Goal: Information Seeking & Learning: Find specific fact

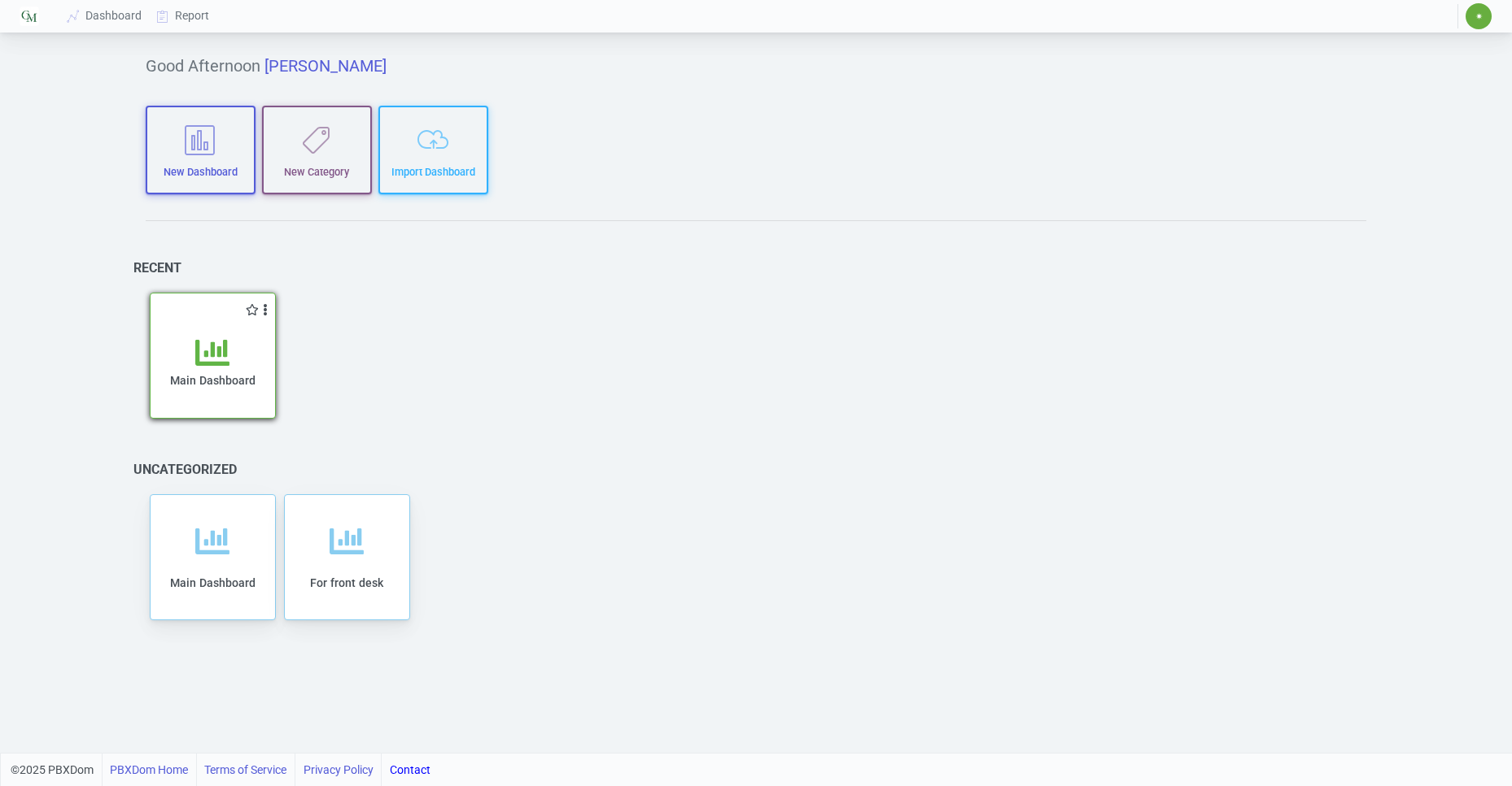
click at [188, 383] on span "Main Dashboard" at bounding box center [213, 380] width 86 height 13
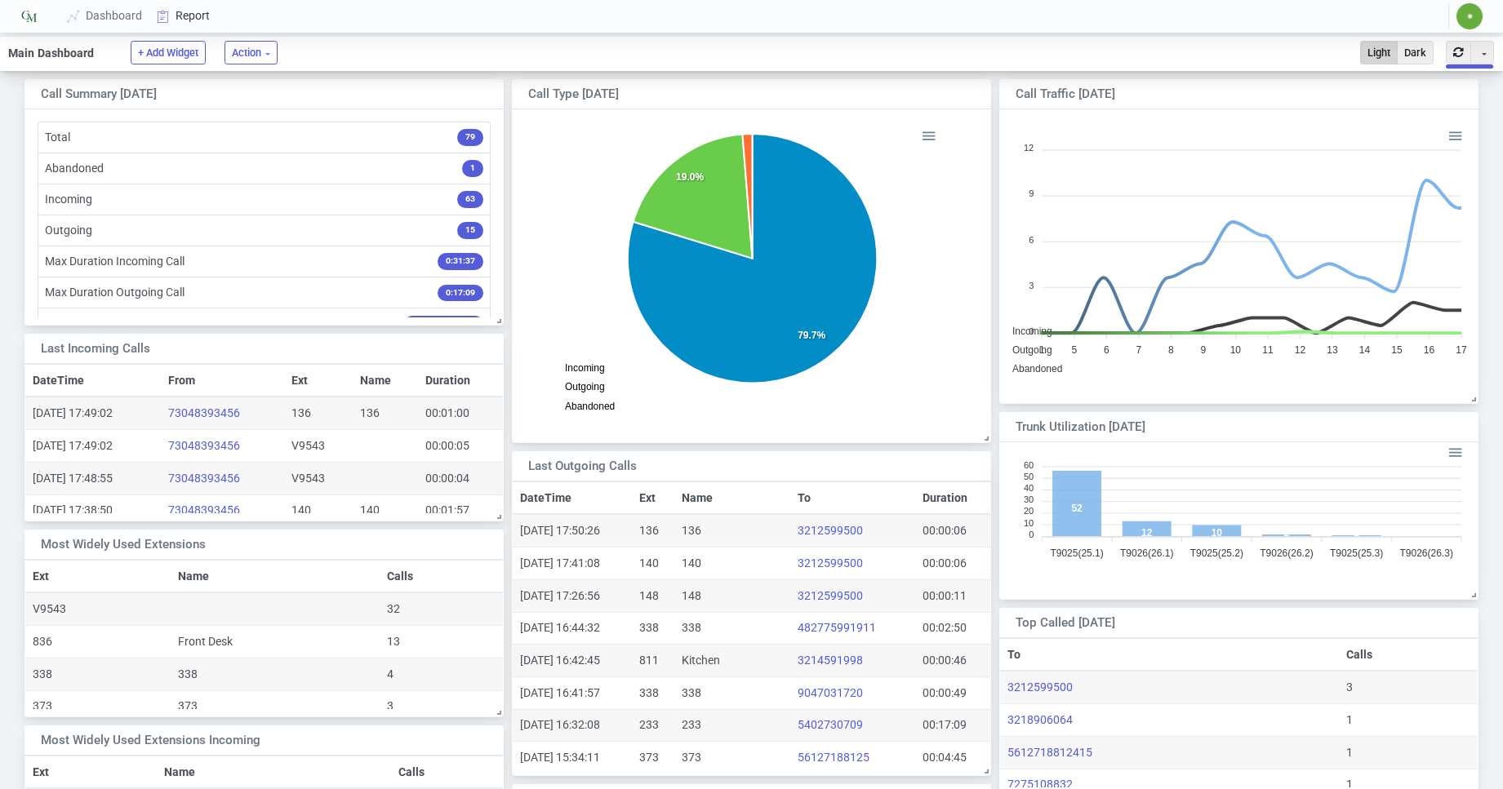
click at [166, 21] on icon at bounding box center [163, 16] width 24 height 13
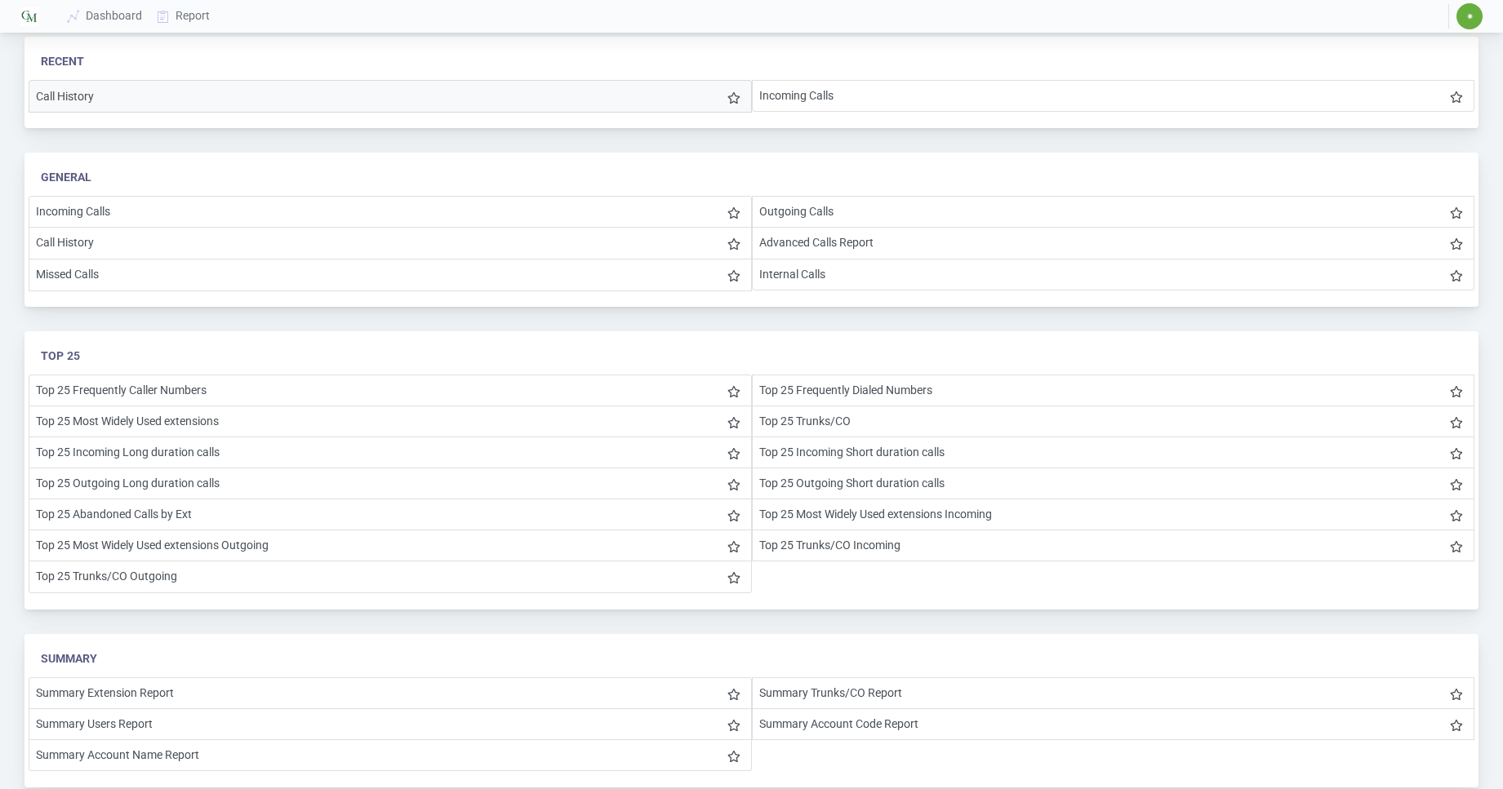
click at [133, 100] on li "Call History" at bounding box center [390, 96] width 723 height 33
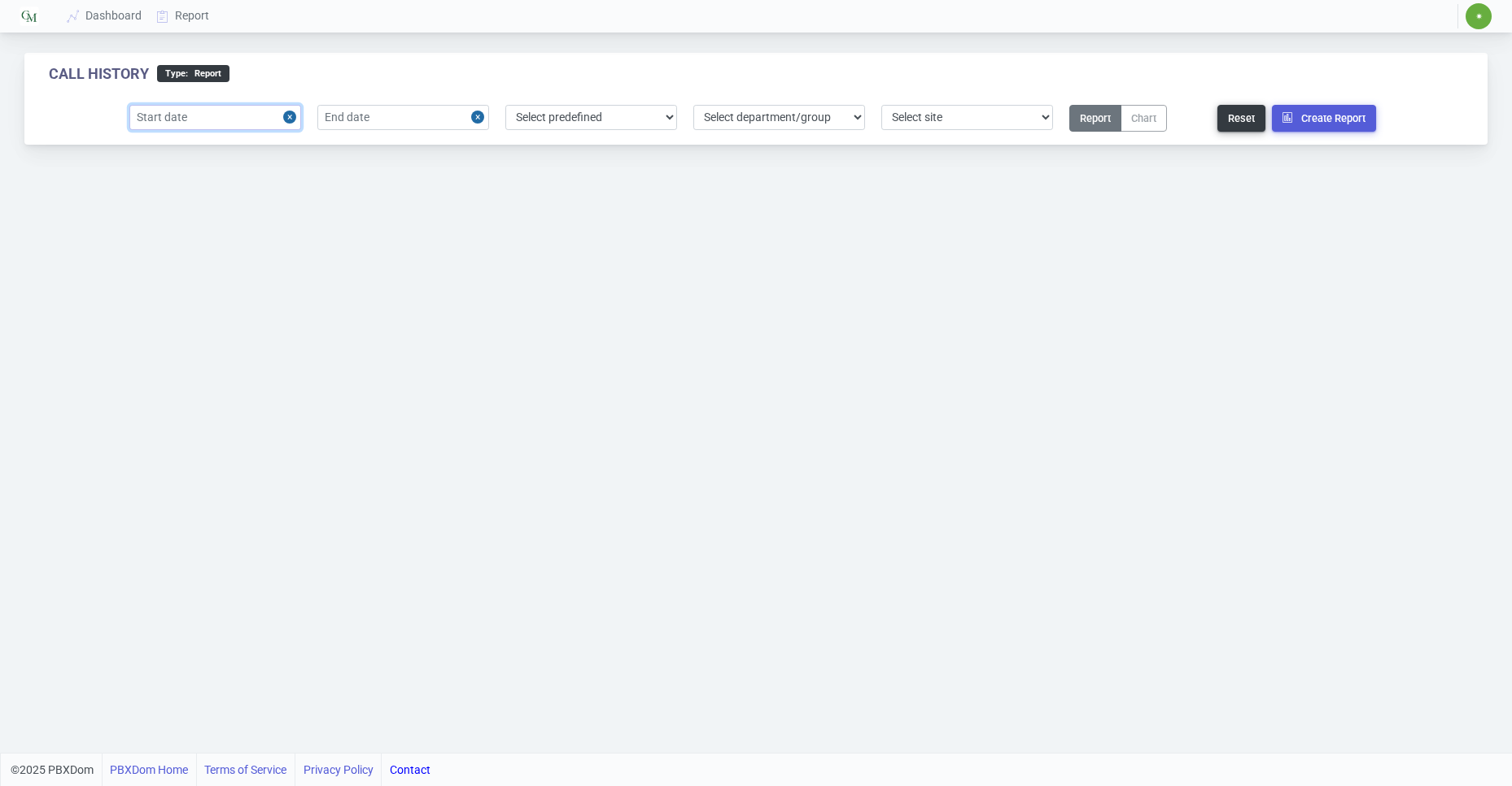
click at [235, 128] on input "text" at bounding box center [215, 117] width 171 height 25
click at [150, 268] on div "12" at bounding box center [149, 270] width 22 height 22
type input "[DATE]"
click at [349, 112] on input "text" at bounding box center [403, 117] width 171 height 25
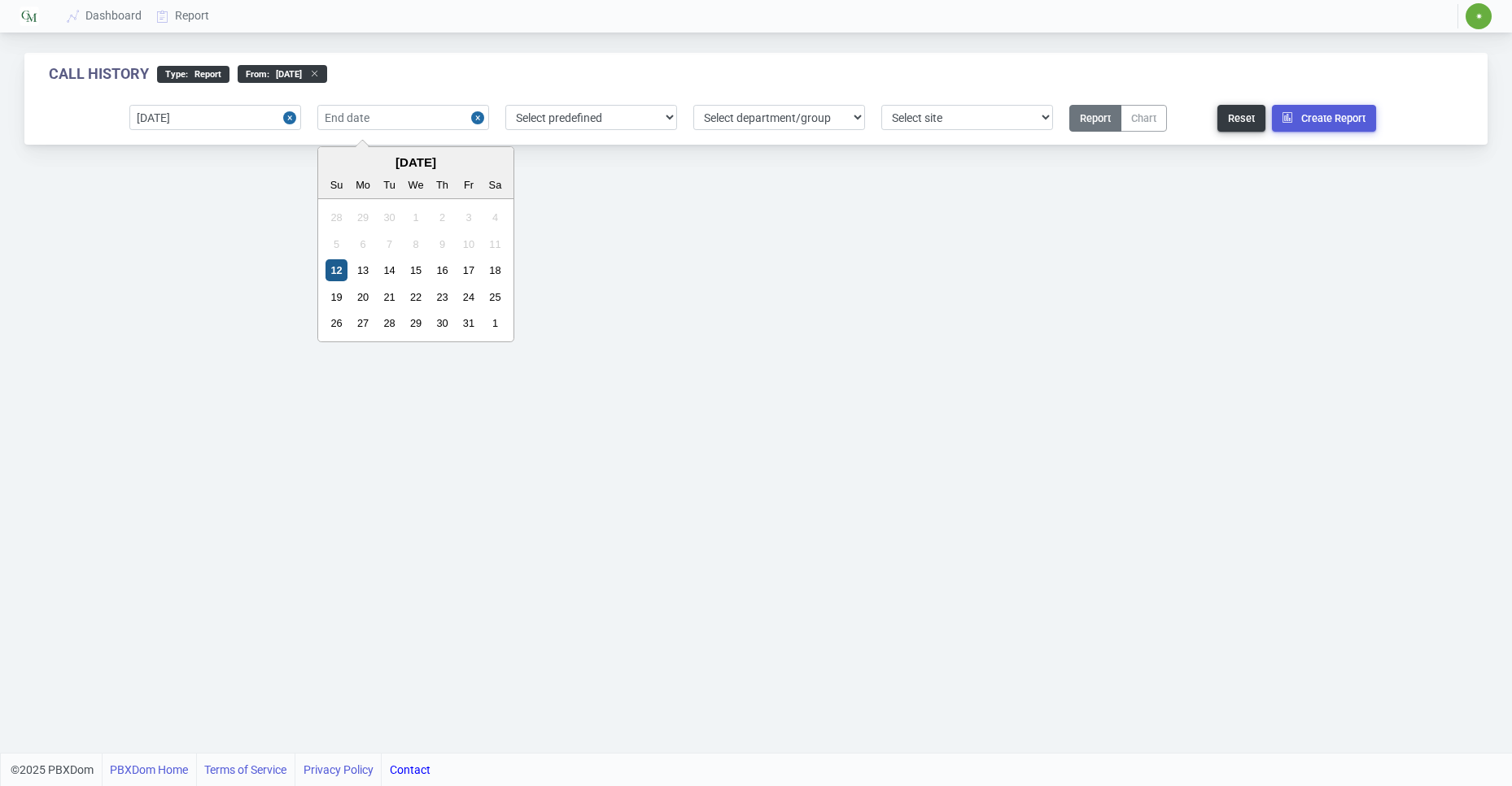
click at [333, 267] on div "12" at bounding box center [337, 270] width 22 height 22
type input "[DATE]"
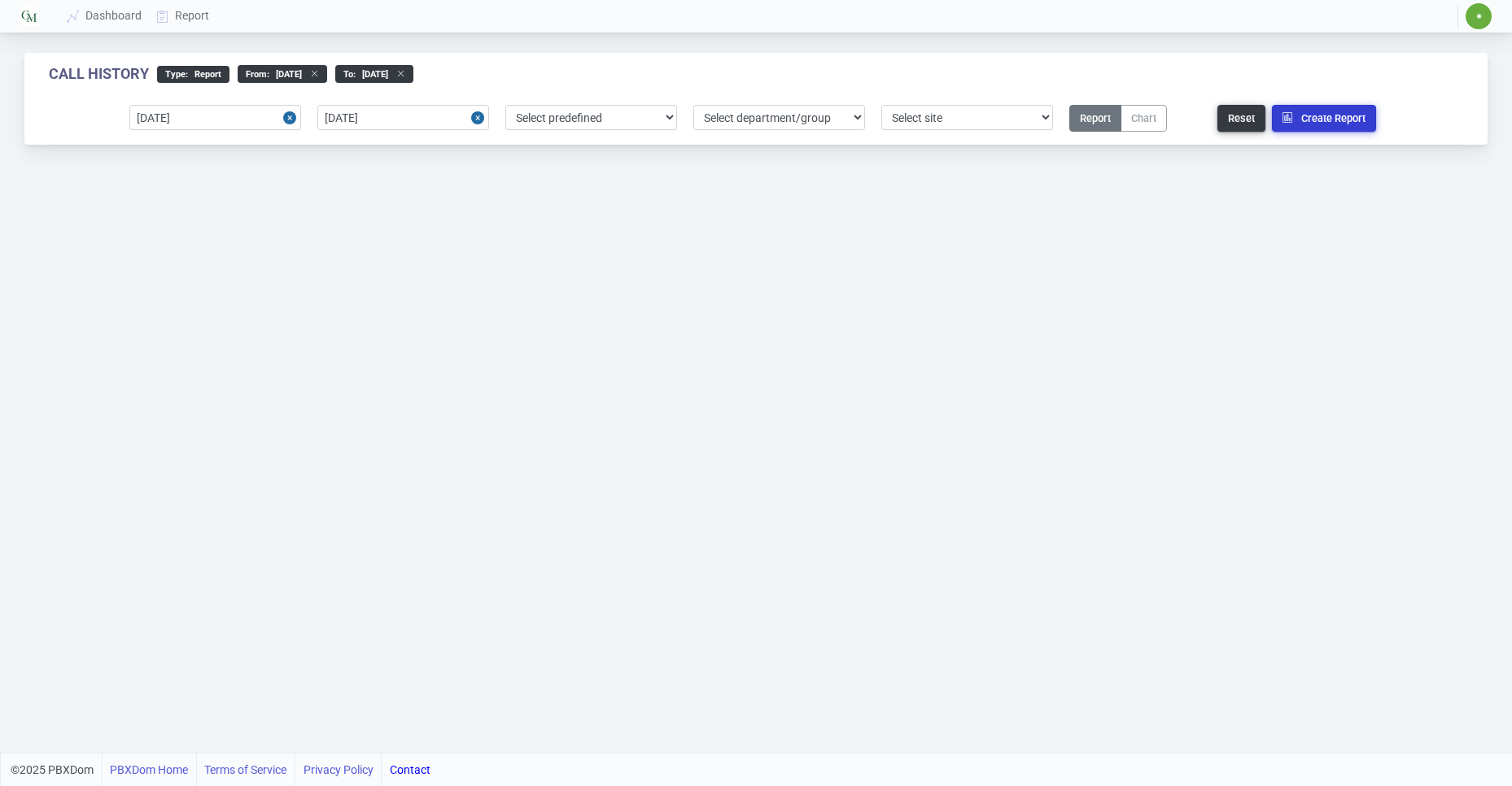
click at [1310, 113] on button "Create Report" at bounding box center [1324, 118] width 104 height 27
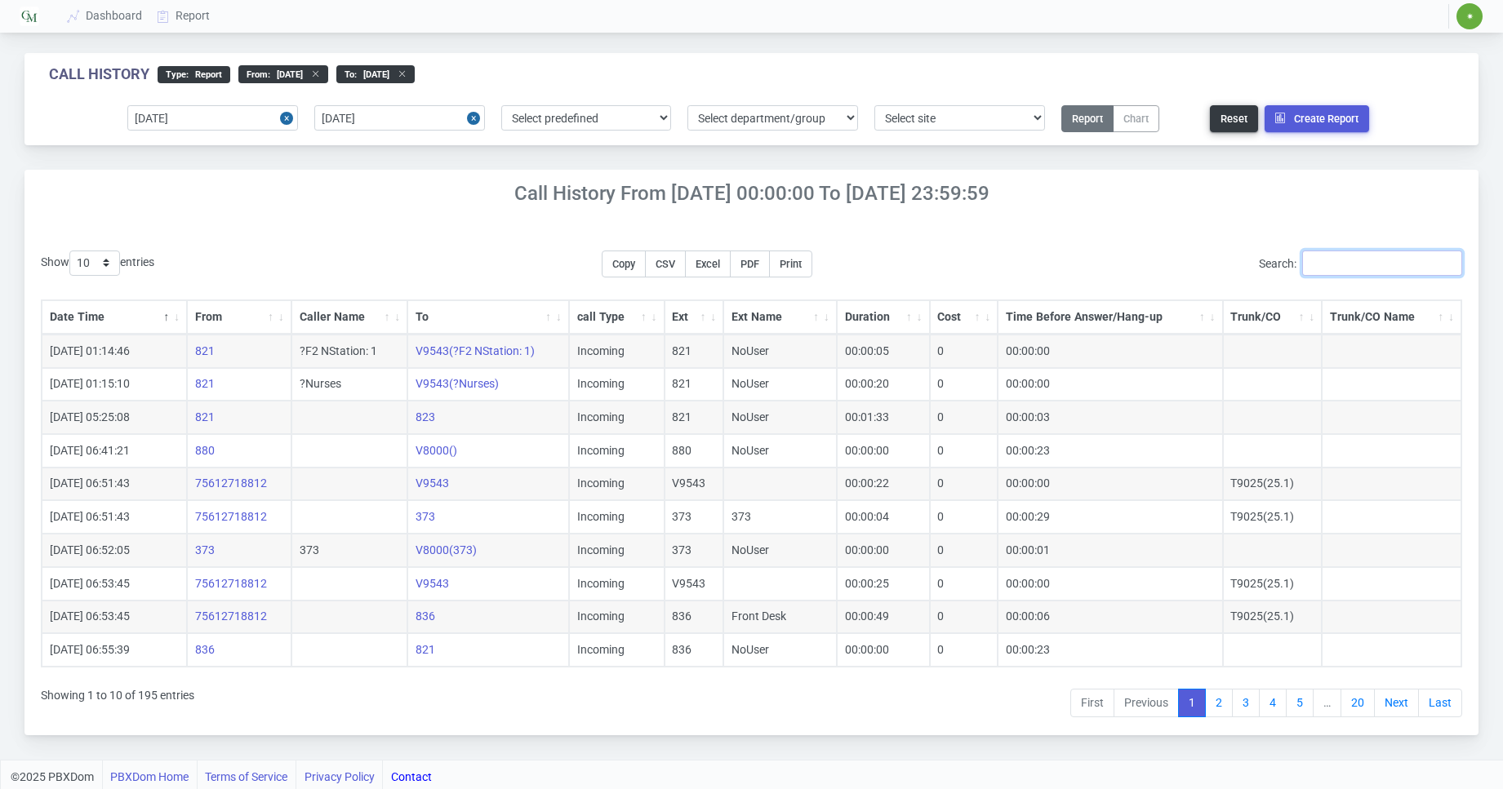
click at [1391, 260] on input "Search:" at bounding box center [1382, 263] width 160 height 25
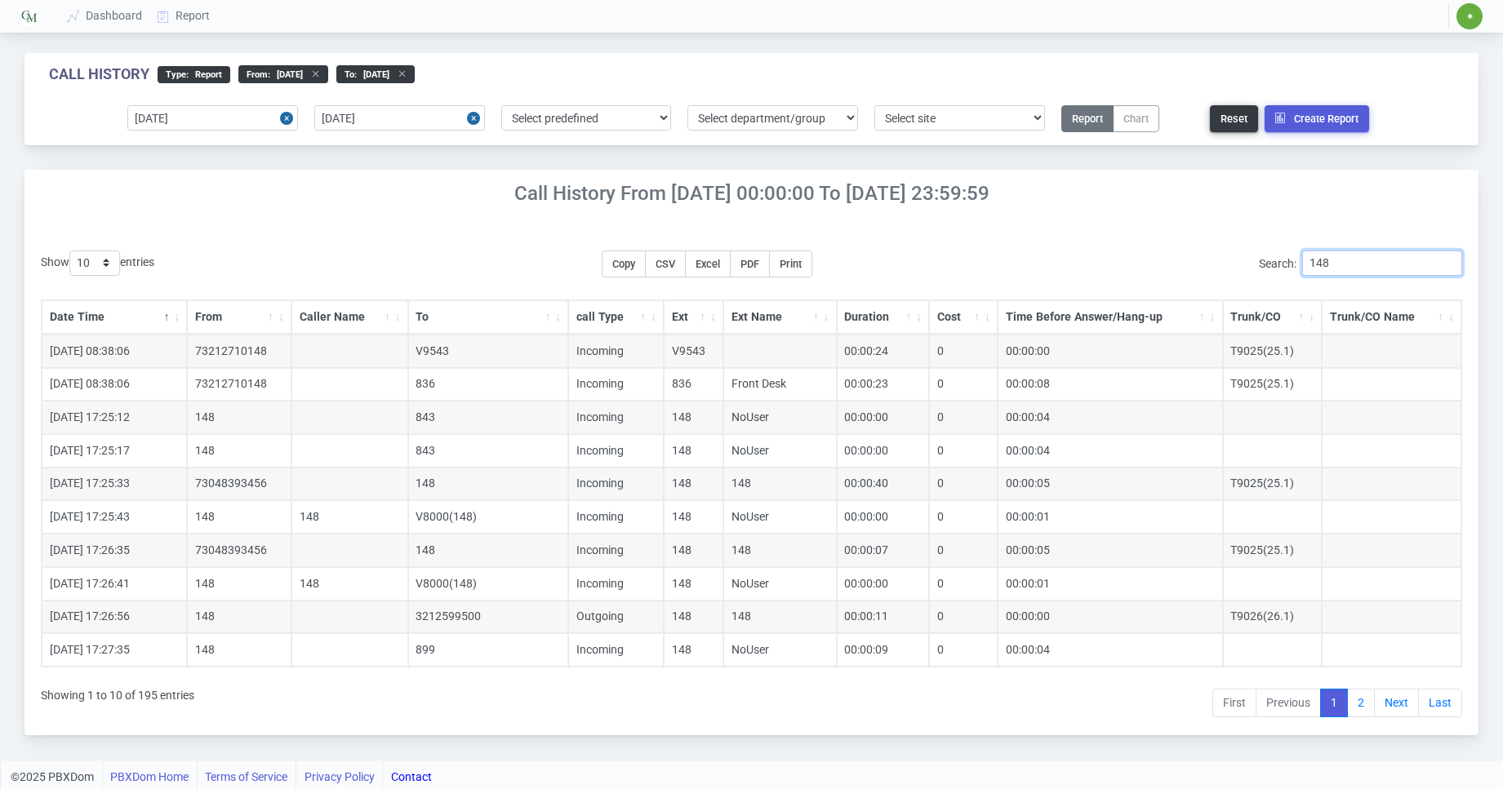
type input "148"
click at [69, 251] on select "10 25 50 100 200 500" at bounding box center [94, 263] width 51 height 25
select select "100"
click option "100" at bounding box center [0, 0] width 0 height 0
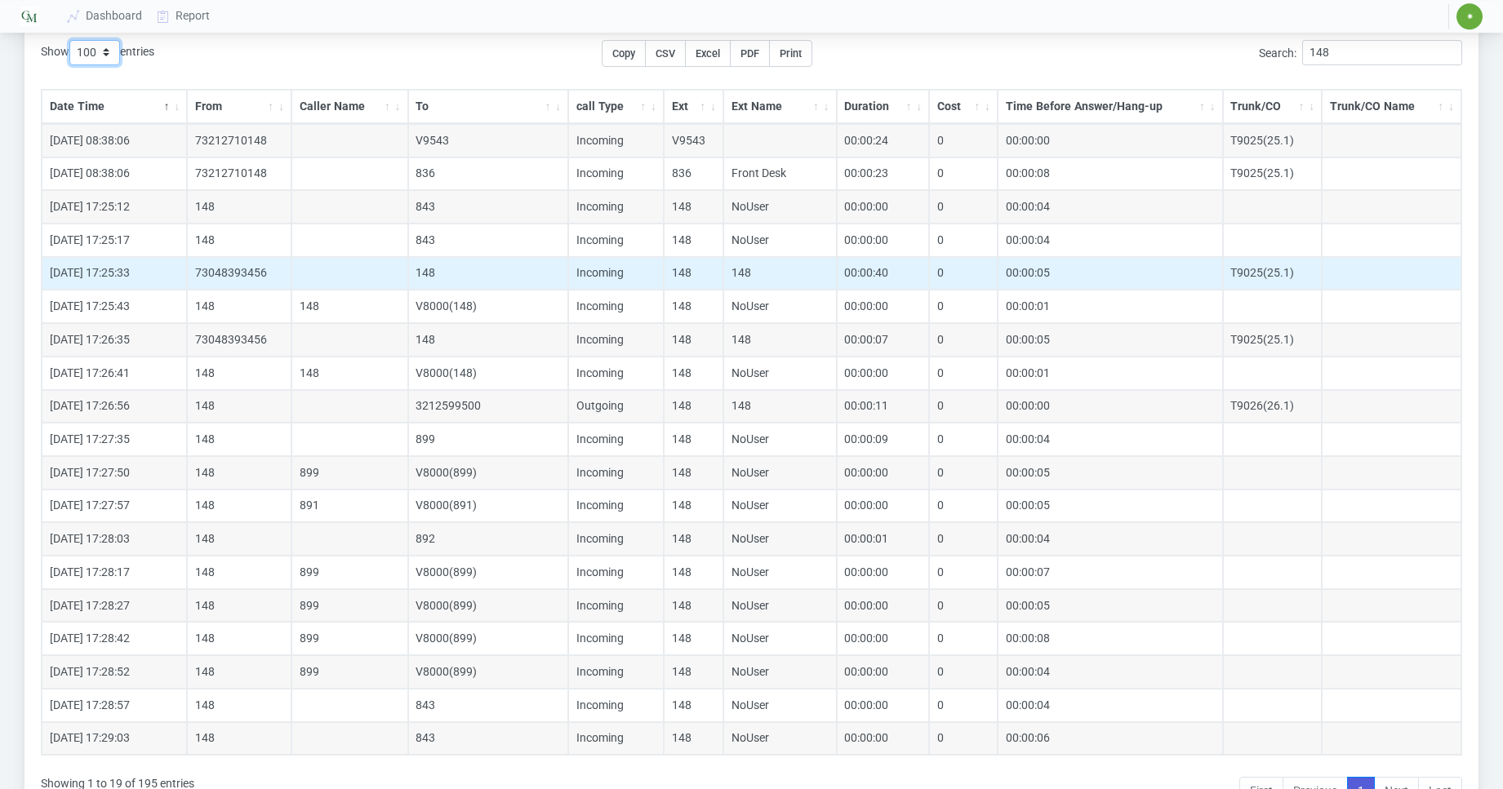
scroll to position [250, 0]
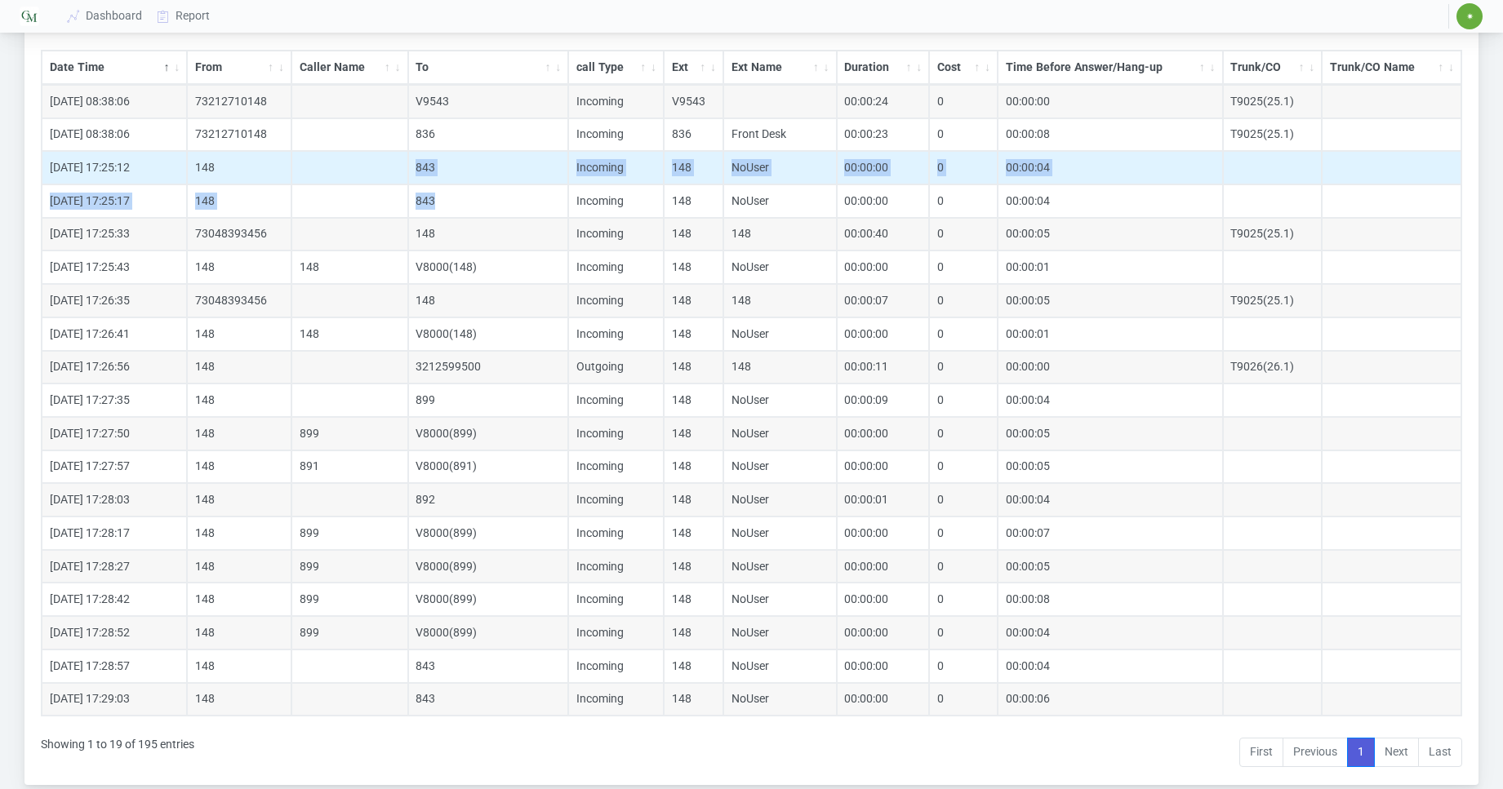
drag, startPoint x: 441, startPoint y: 197, endPoint x: 401, endPoint y: 169, distance: 48.7
click at [399, 168] on tbody "[DATE] 08:38:06 73212710148 V9543 Incoming V9543 00:00:24 0 00:00:00 T9025(25.1…" at bounding box center [751, 400] width 1419 height 631
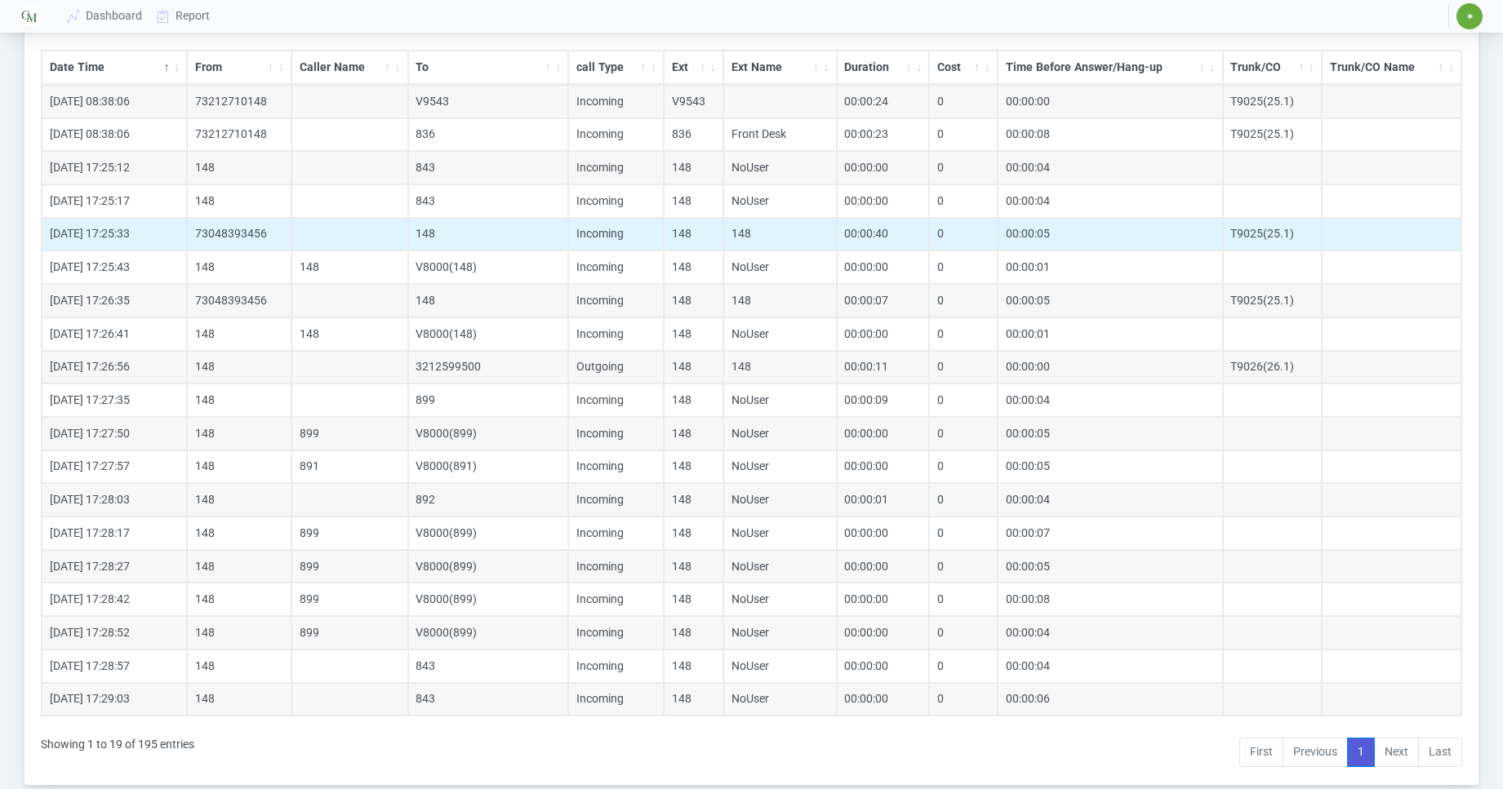
click at [273, 233] on td "73048393456" at bounding box center [239, 234] width 104 height 33
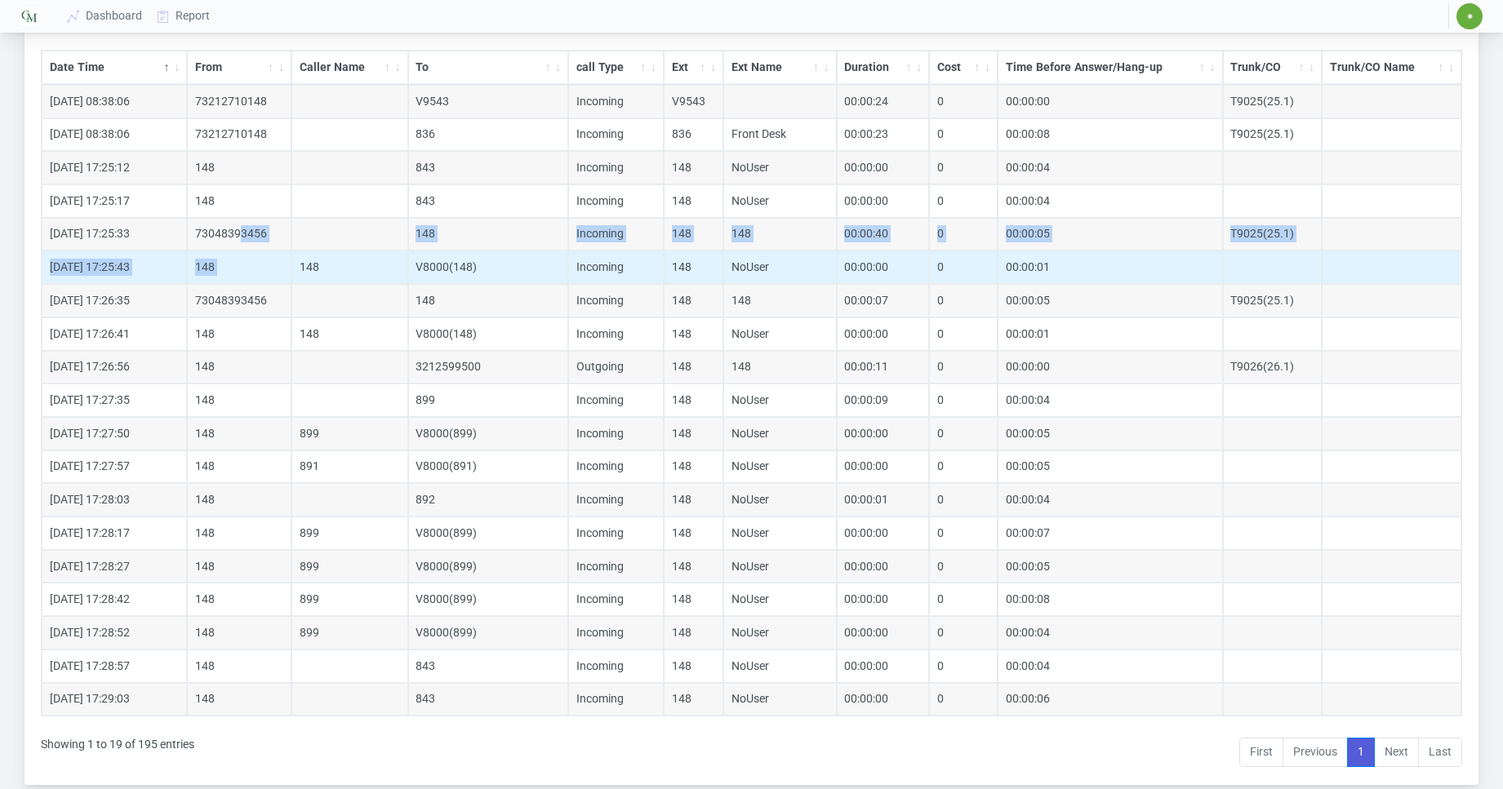
drag, startPoint x: 242, startPoint y: 236, endPoint x: 292, endPoint y: 267, distance: 59.4
click at [294, 264] on tbody "[DATE] 08:38:06 73212710148 V9543 Incoming V9543 00:00:24 0 00:00:00 T9025(25.1…" at bounding box center [751, 400] width 1419 height 631
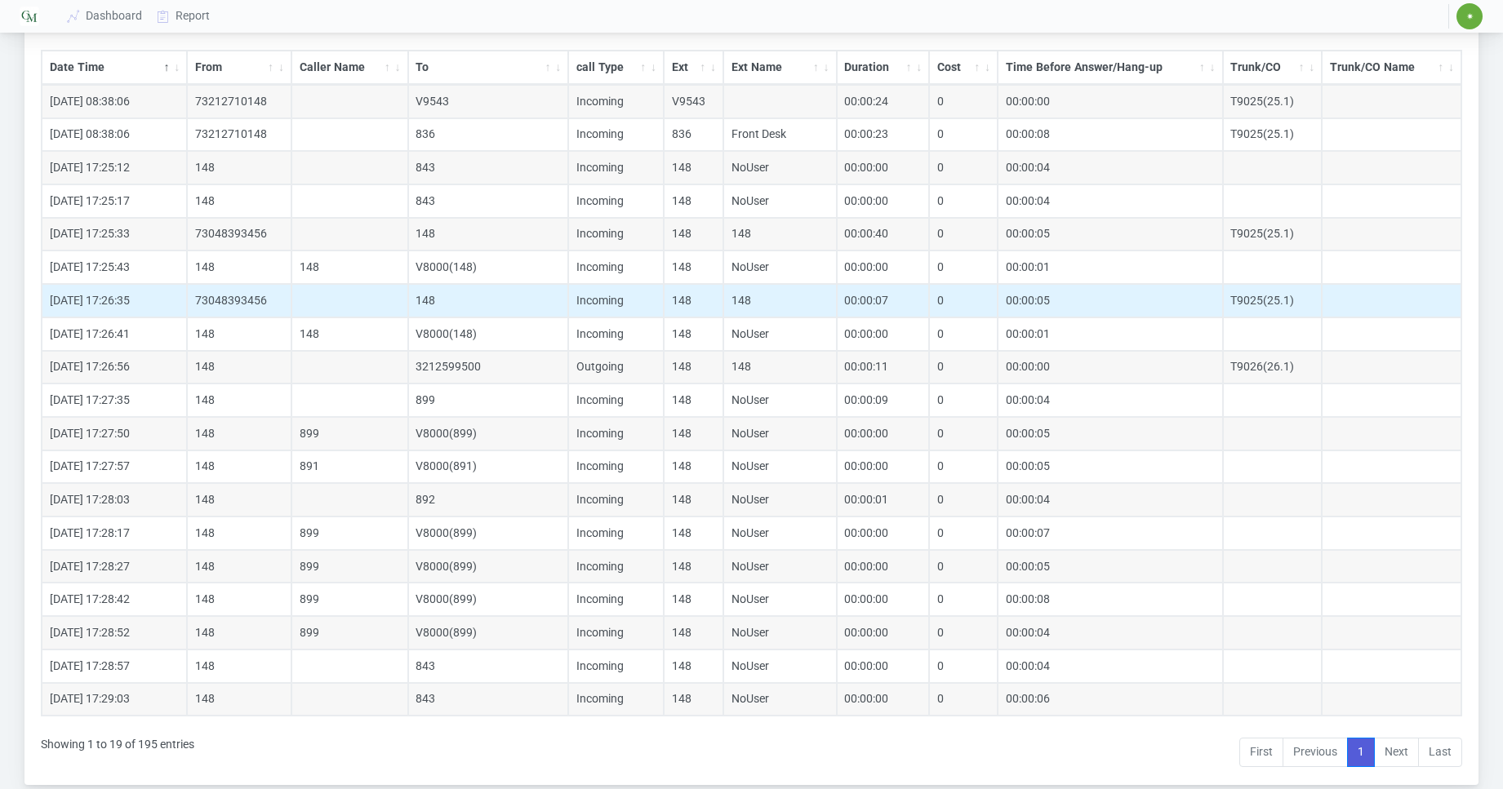
click at [219, 310] on td "73048393456" at bounding box center [239, 300] width 104 height 33
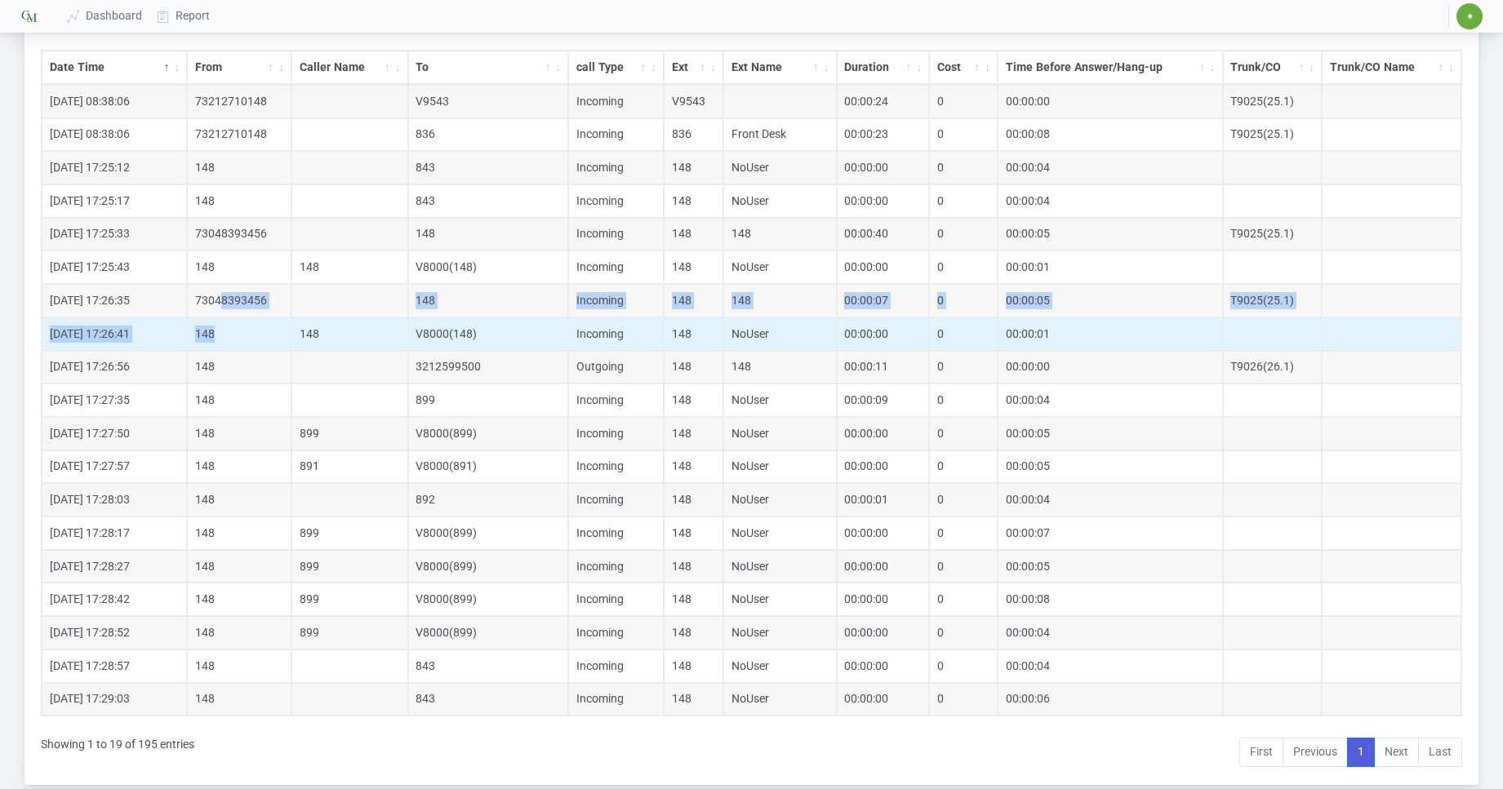
drag, startPoint x: 220, startPoint y: 300, endPoint x: 275, endPoint y: 334, distance: 65.2
click at [275, 334] on tbody "[DATE] 08:38:06 73212710148 V9543 Incoming V9543 00:00:24 0 00:00:00 T9025(25.1…" at bounding box center [751, 400] width 1419 height 631
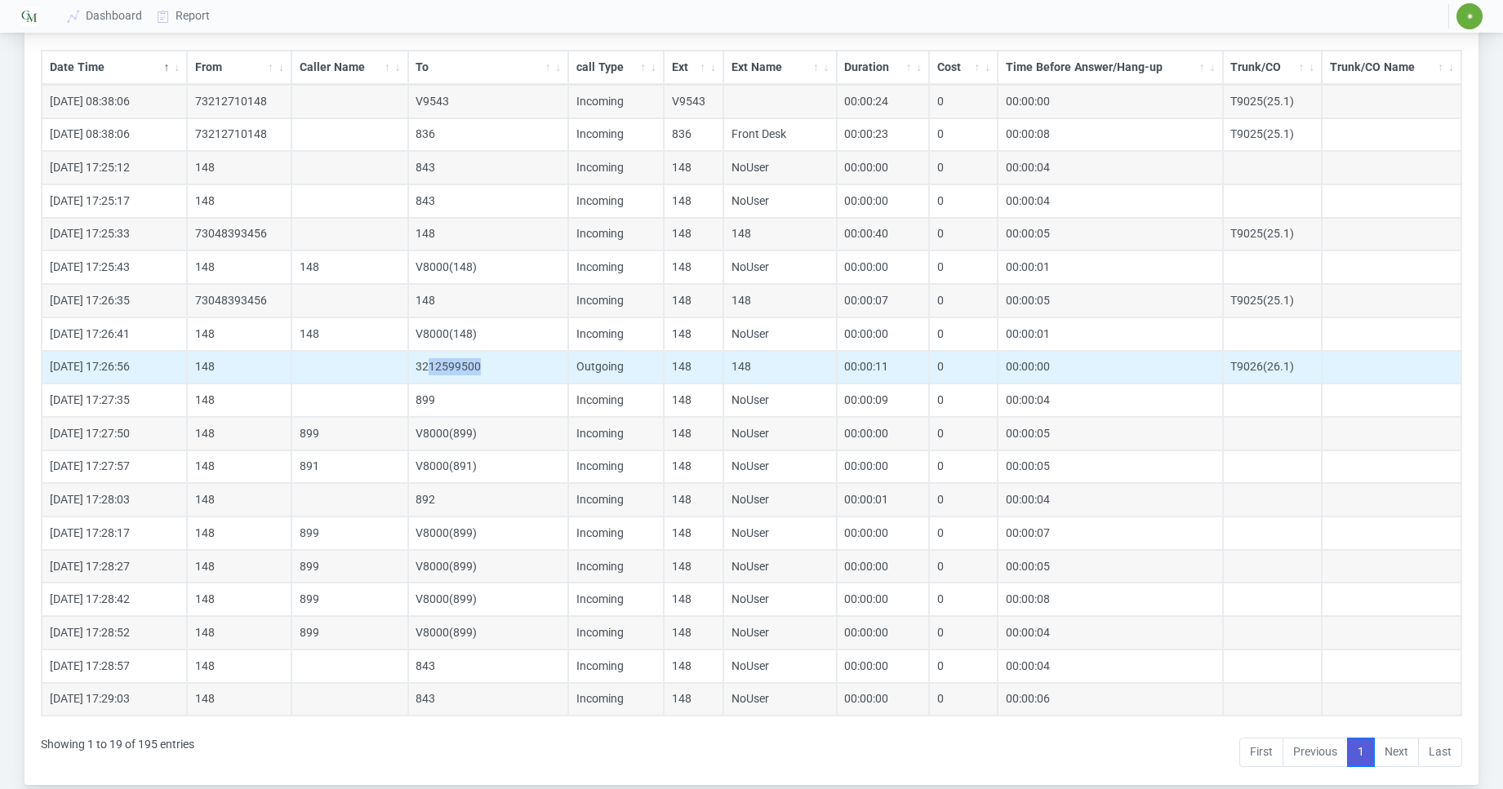
drag, startPoint x: 429, startPoint y: 367, endPoint x: 495, endPoint y: 380, distance: 66.4
click at [495, 380] on td "3212599500" at bounding box center [488, 367] width 161 height 33
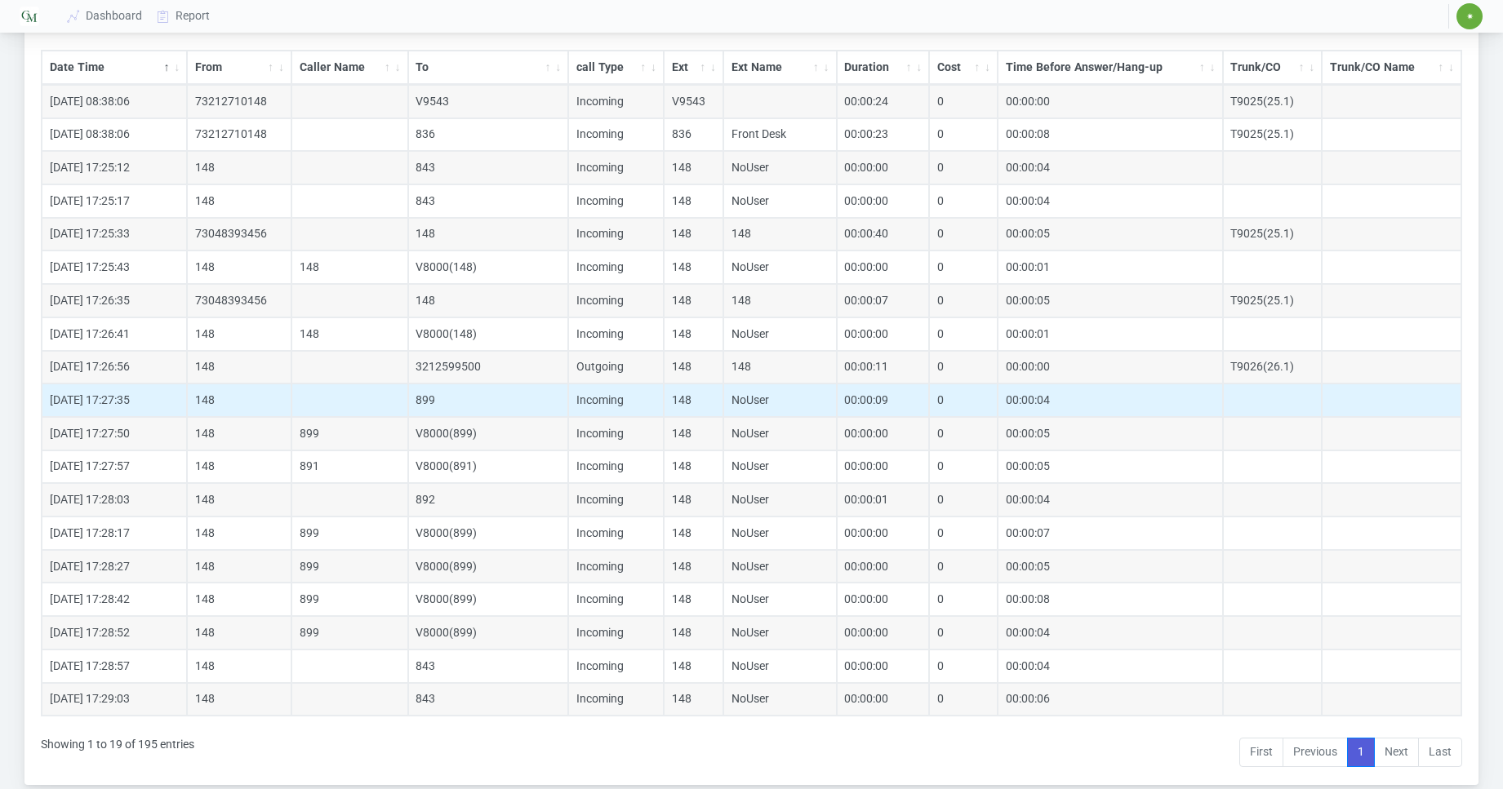
click at [433, 396] on td "899" at bounding box center [488, 400] width 161 height 33
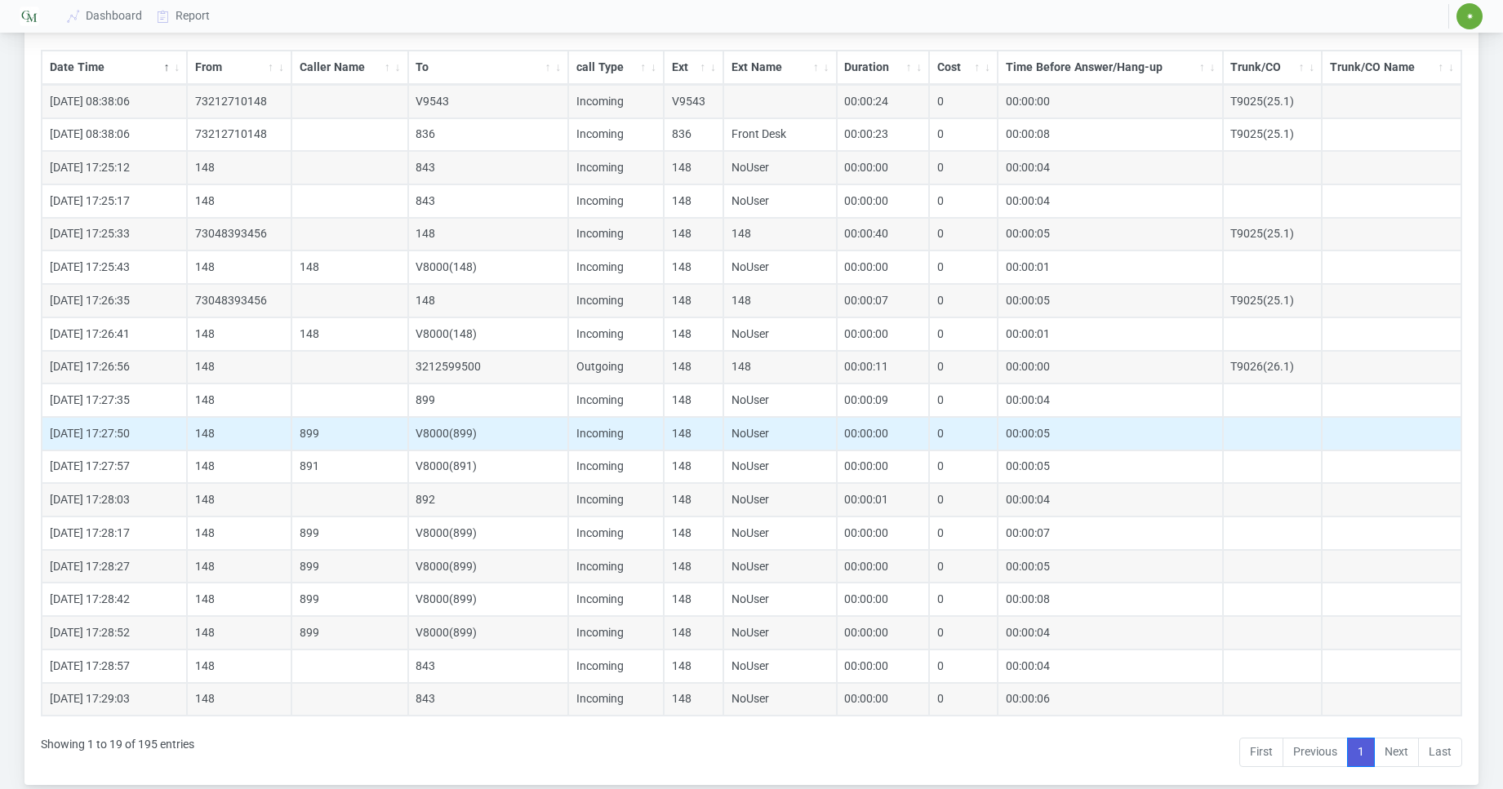
click at [465, 438] on td "V8000(899)" at bounding box center [488, 433] width 161 height 33
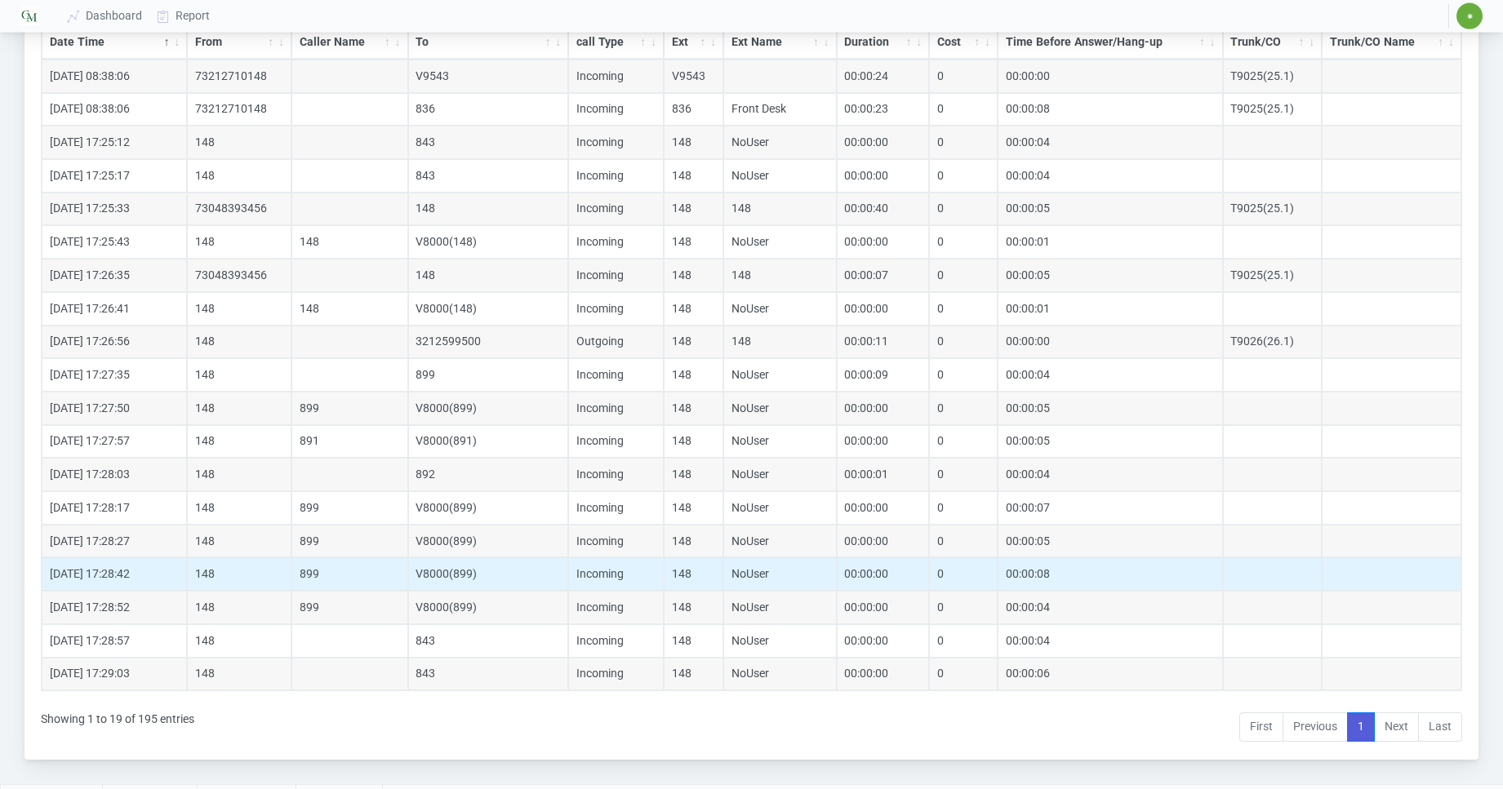
scroll to position [304, 0]
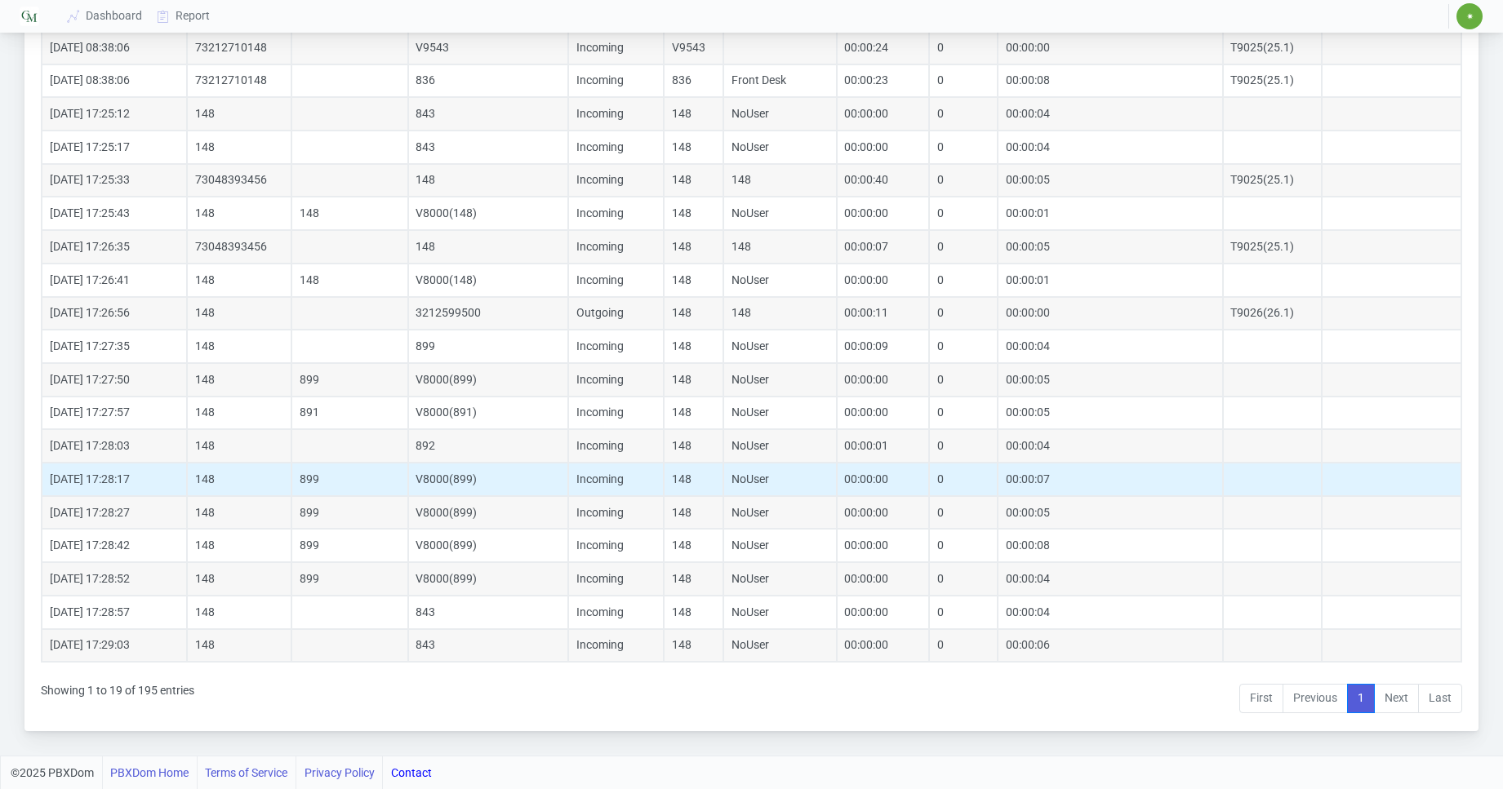
click at [325, 483] on td "899" at bounding box center [349, 479] width 117 height 33
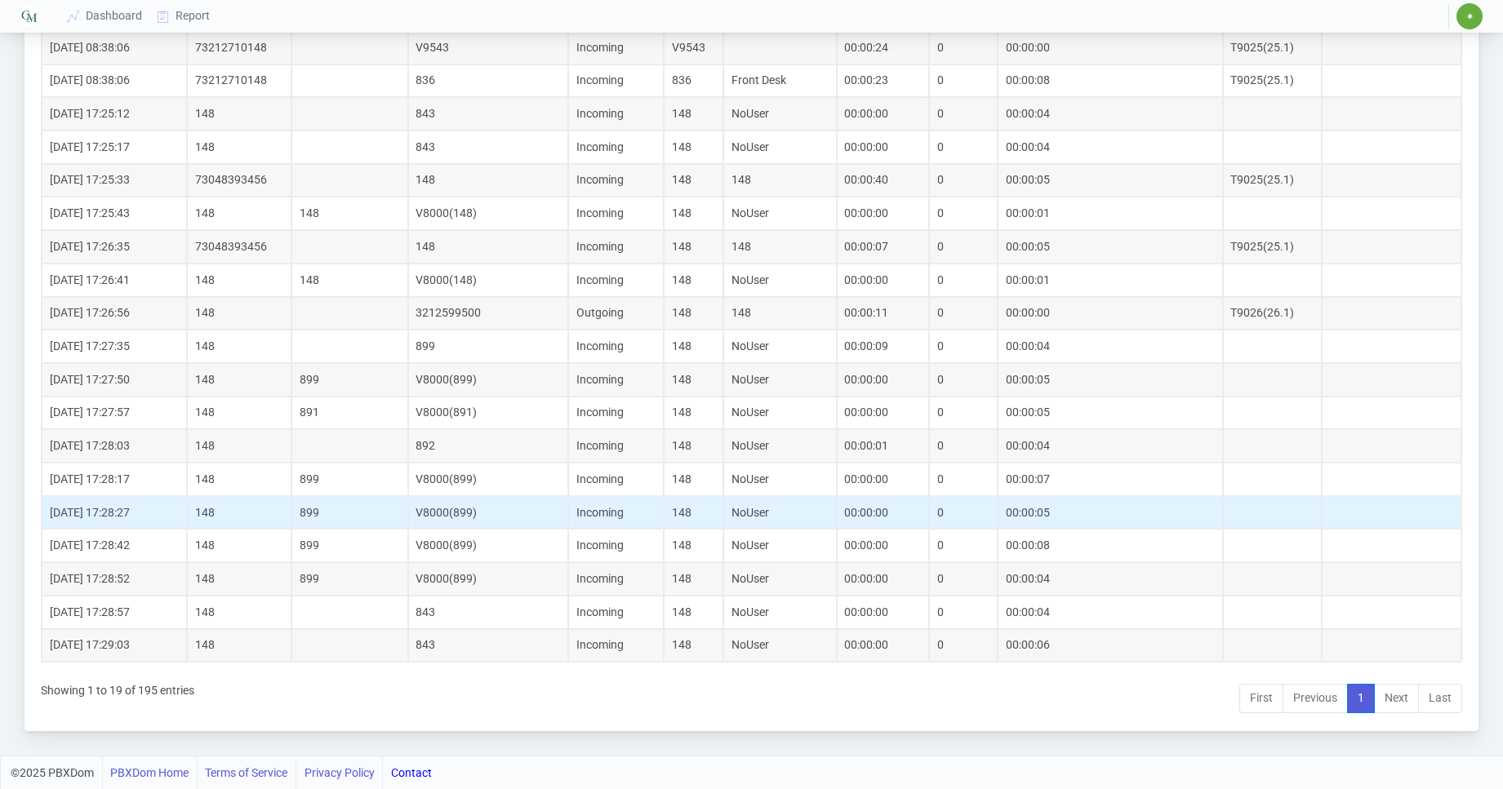
click at [327, 506] on td "899" at bounding box center [349, 512] width 117 height 33
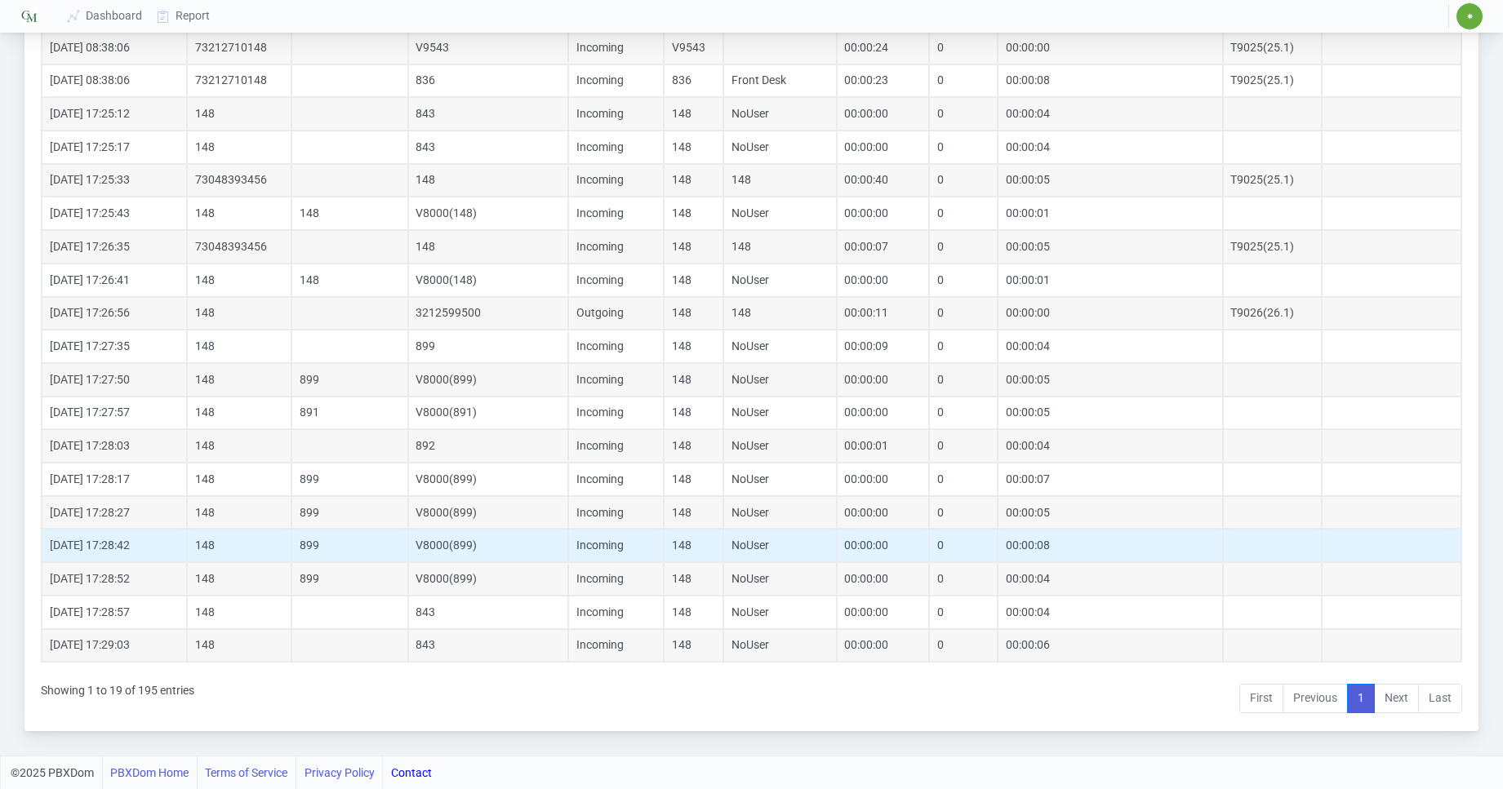
click at [322, 542] on td "899" at bounding box center [349, 545] width 117 height 33
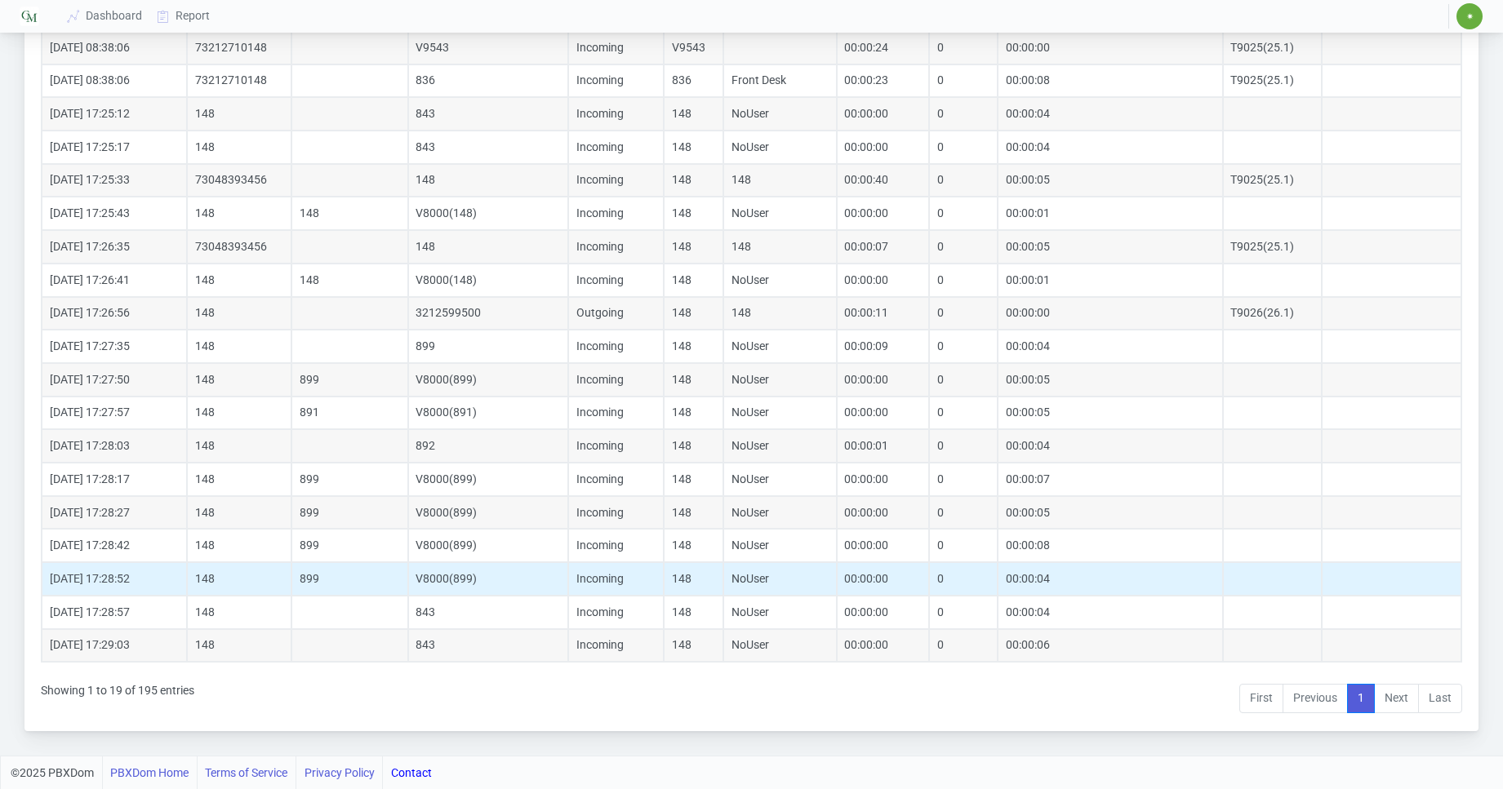
click at [327, 581] on td "899" at bounding box center [349, 578] width 117 height 33
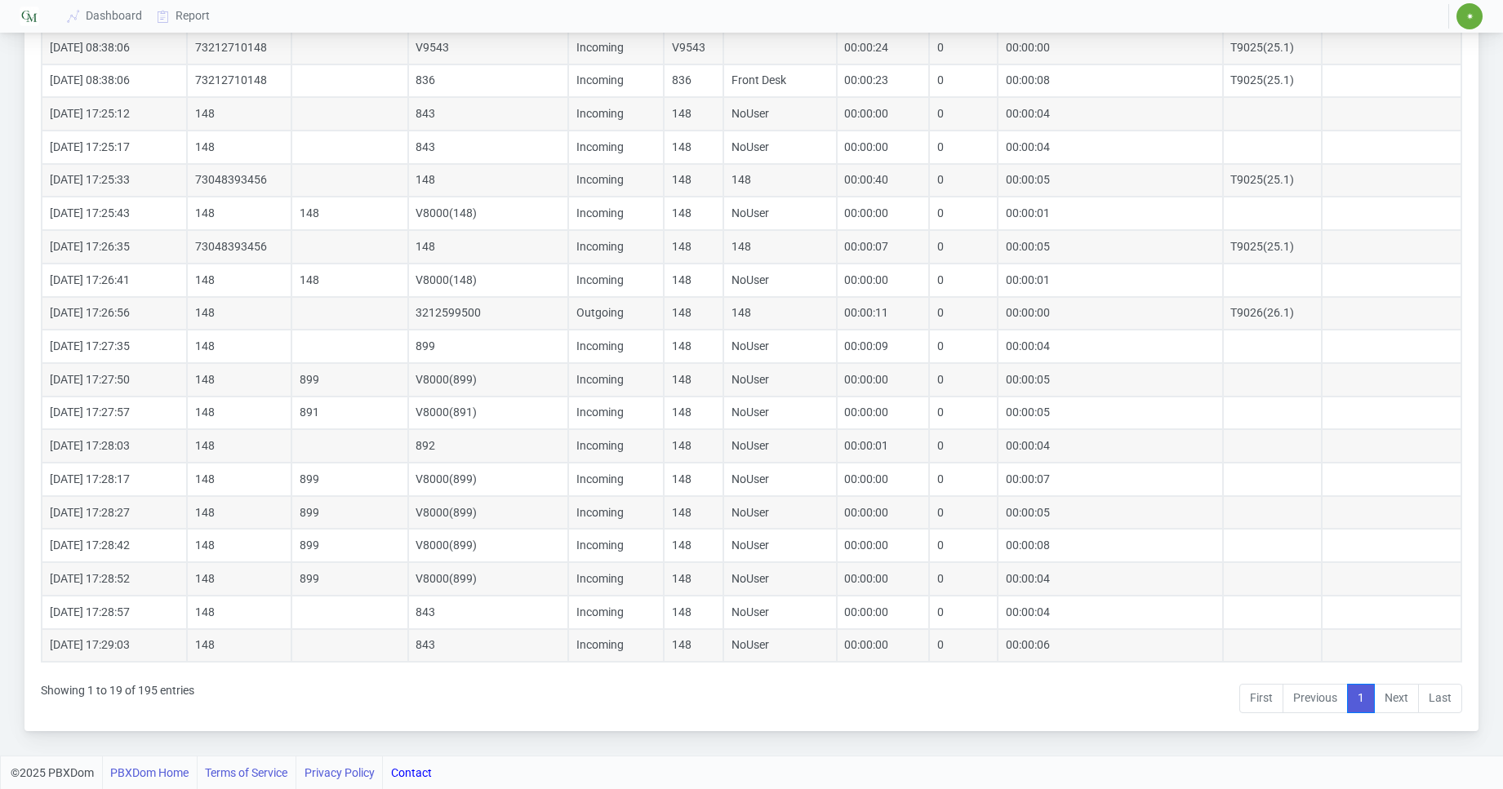
scroll to position [0, 0]
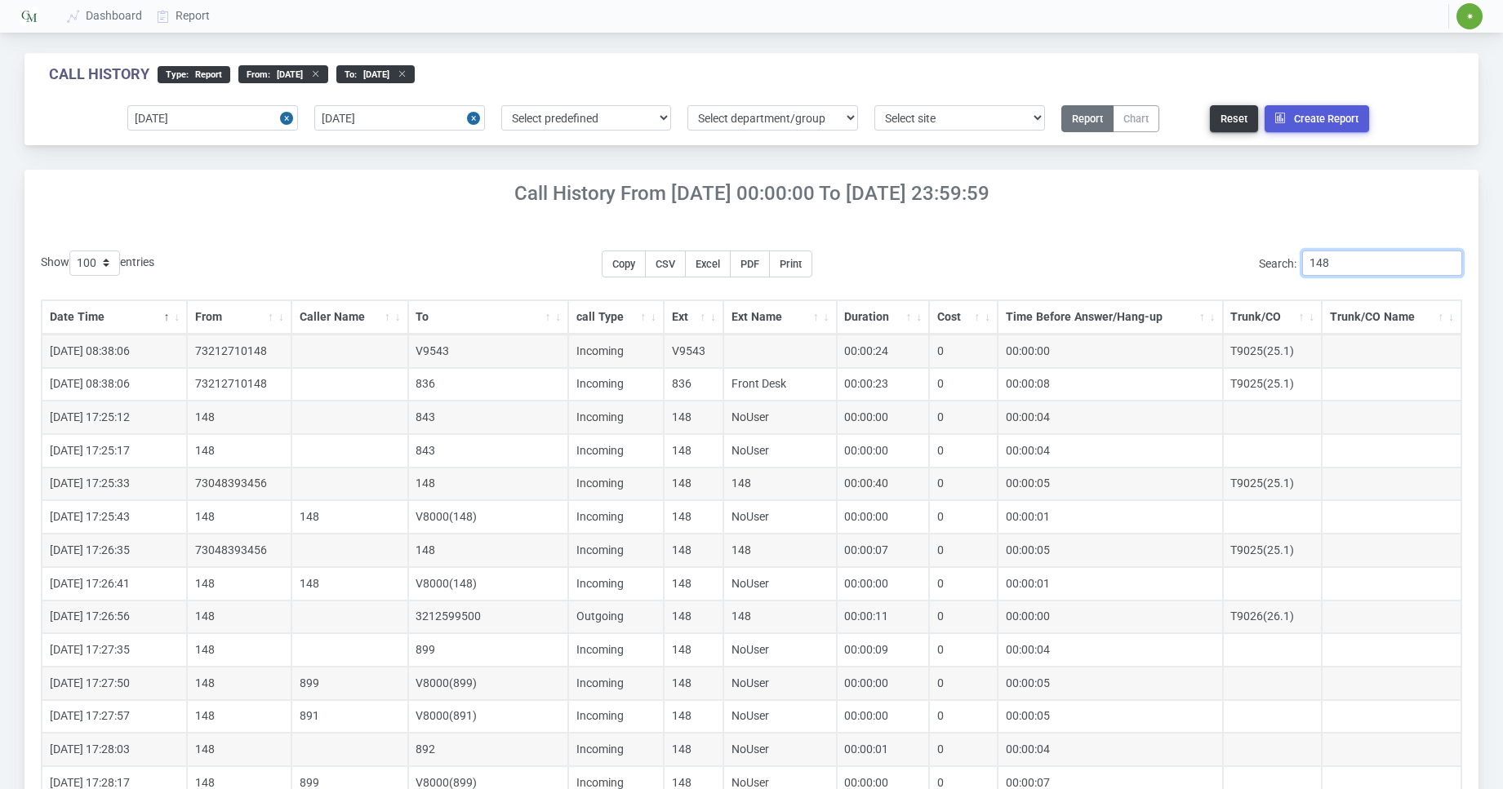
click at [1404, 273] on input "148" at bounding box center [1382, 263] width 160 height 25
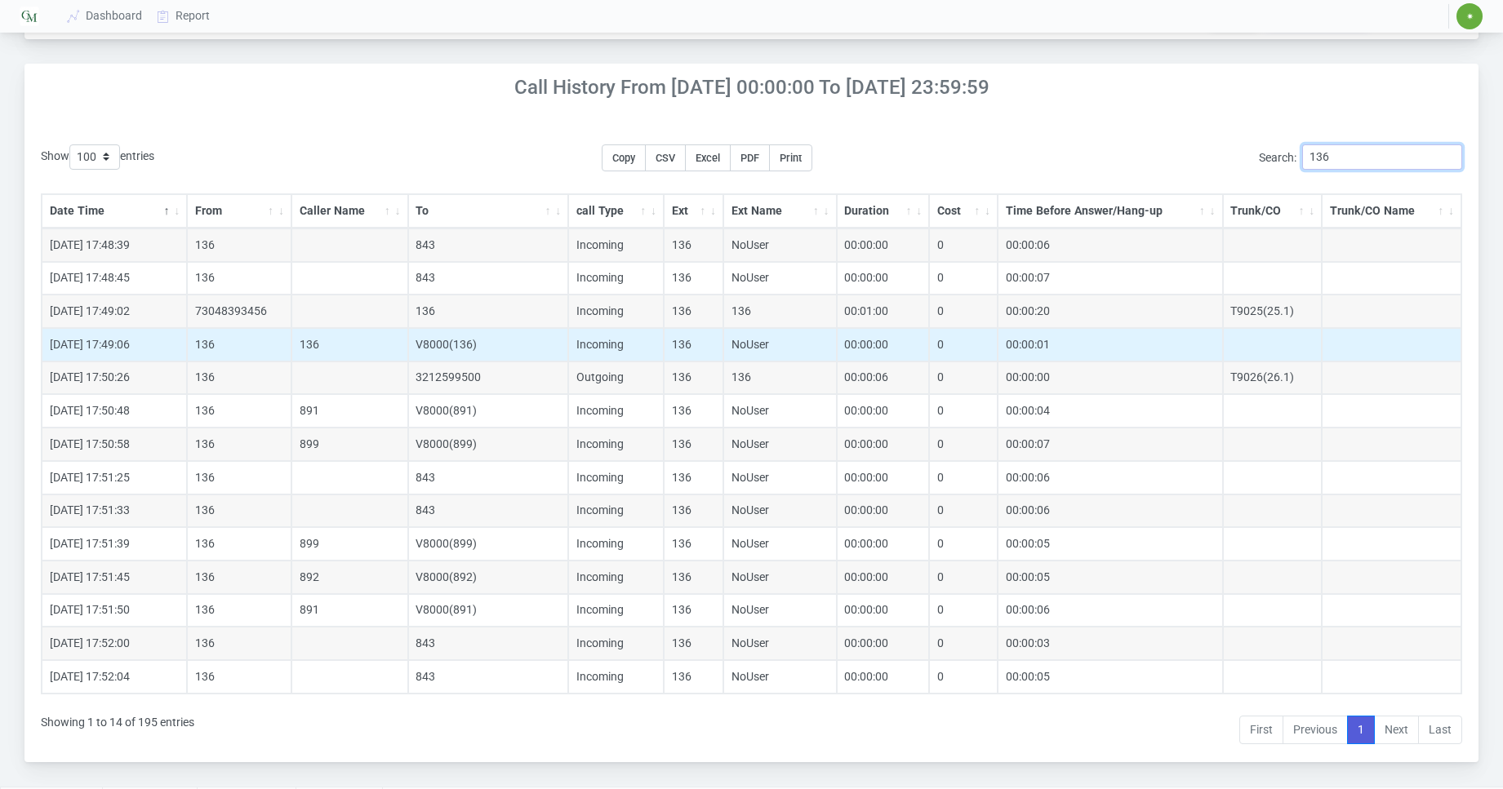
scroll to position [138, 0]
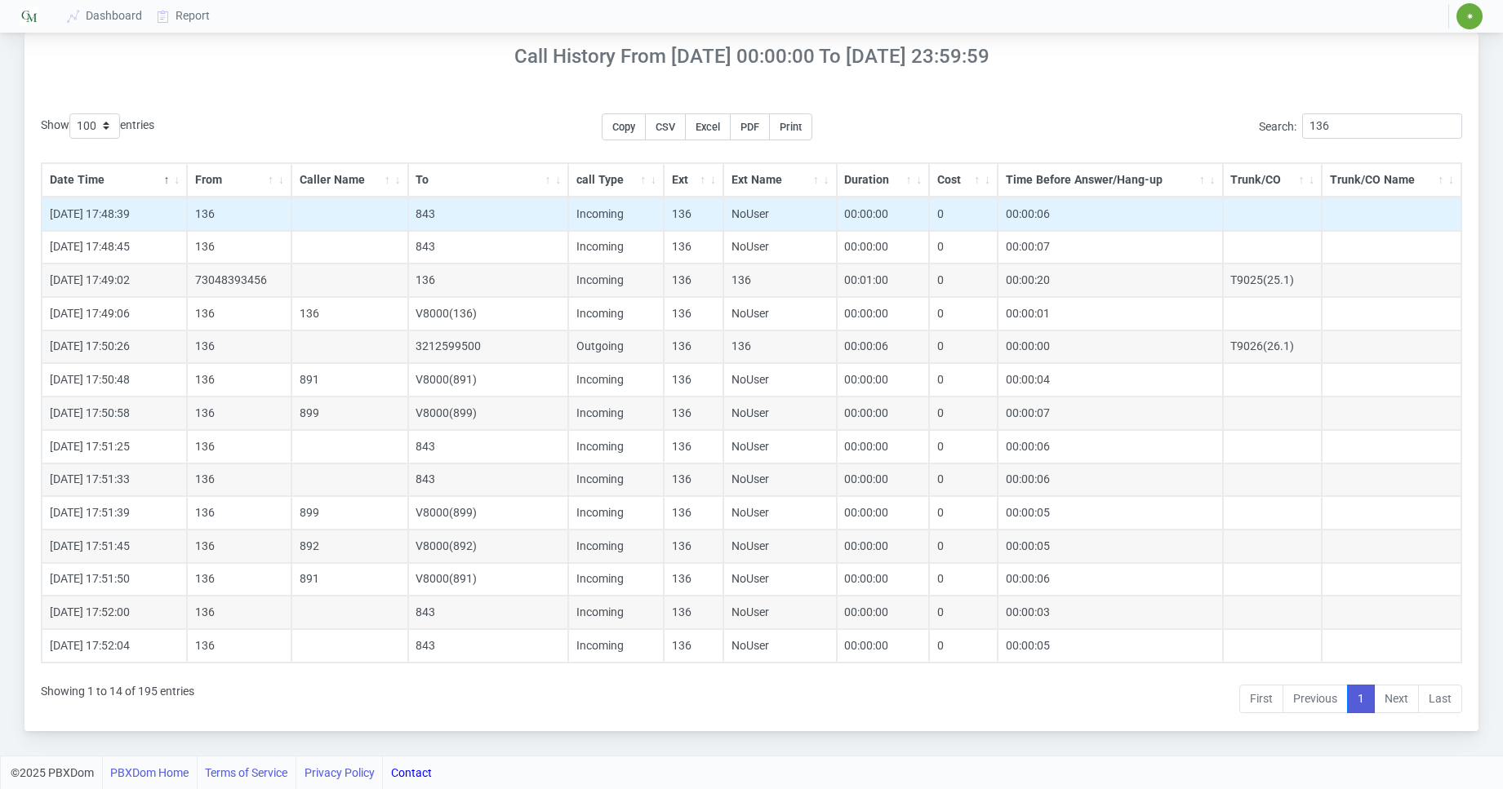
click at [420, 227] on td "843" at bounding box center [488, 214] width 161 height 33
click at [442, 211] on td "843" at bounding box center [488, 214] width 161 height 33
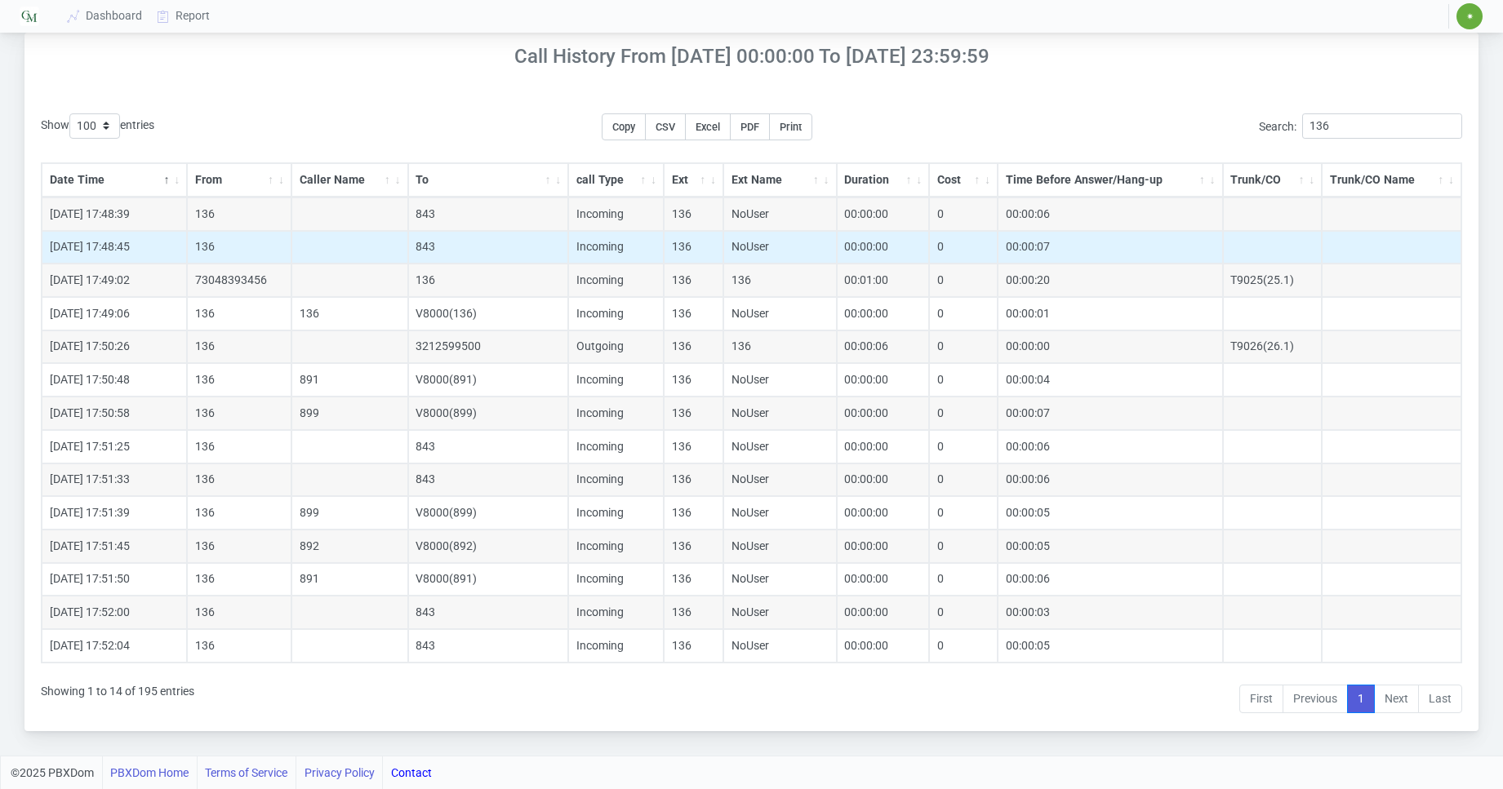
click at [429, 244] on td "843" at bounding box center [488, 247] width 161 height 33
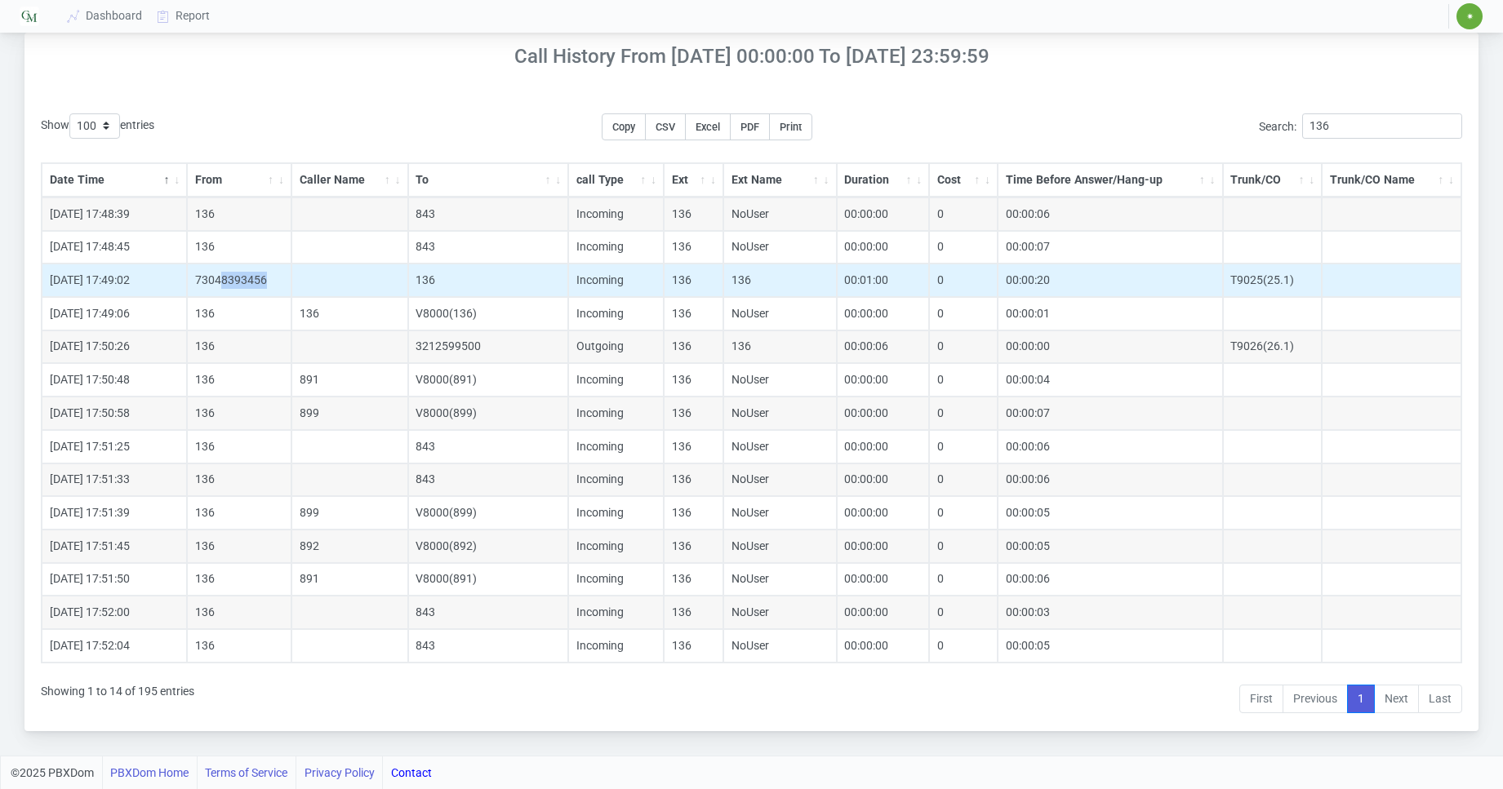
drag, startPoint x: 220, startPoint y: 284, endPoint x: 282, endPoint y: 276, distance: 63.4
click at [283, 277] on td "73048393456" at bounding box center [239, 280] width 104 height 33
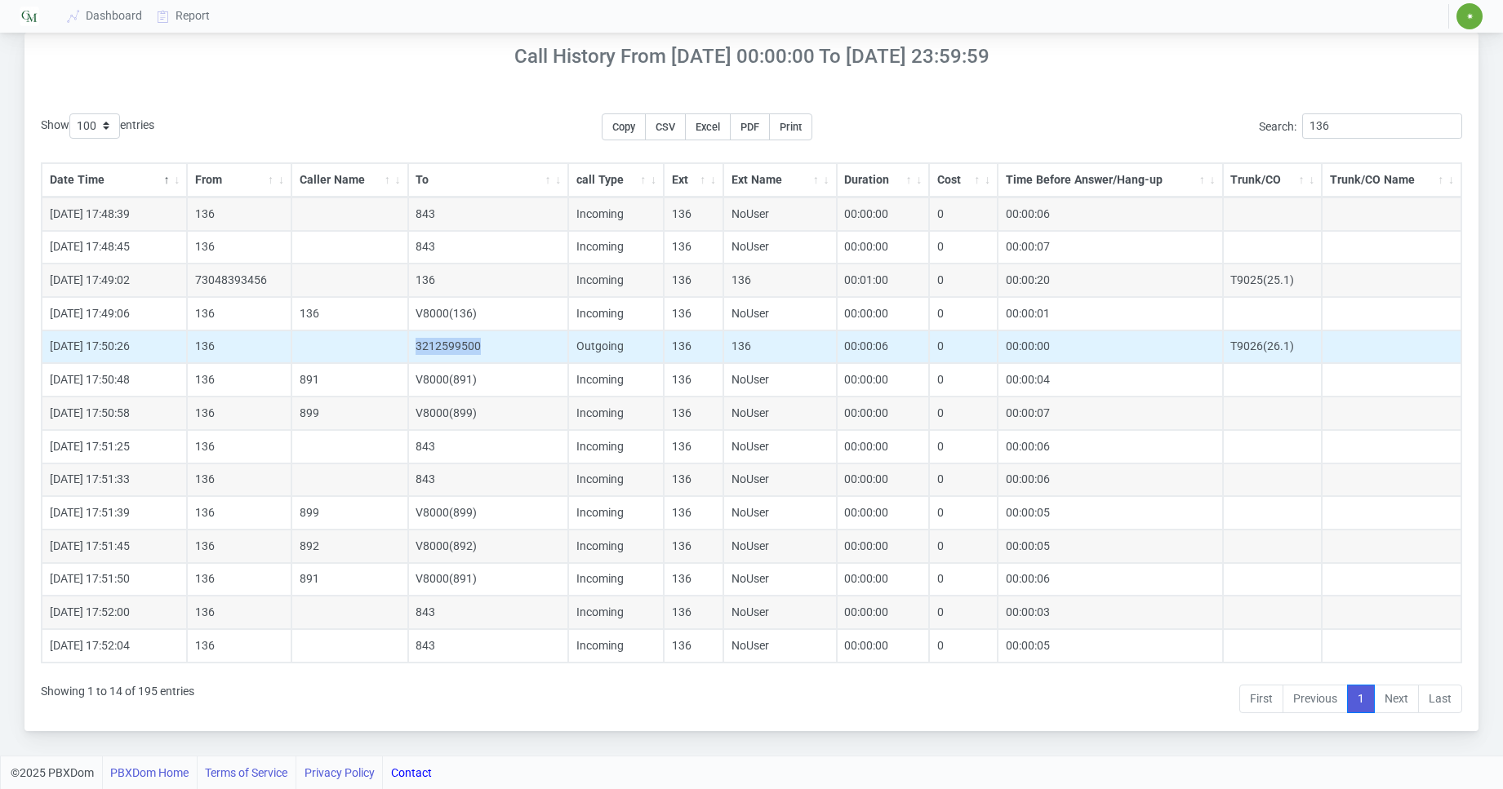
drag, startPoint x: 415, startPoint y: 346, endPoint x: 486, endPoint y: 348, distance: 71.0
click at [486, 348] on td "3212599500" at bounding box center [488, 347] width 161 height 33
click at [364, 338] on td at bounding box center [349, 347] width 117 height 33
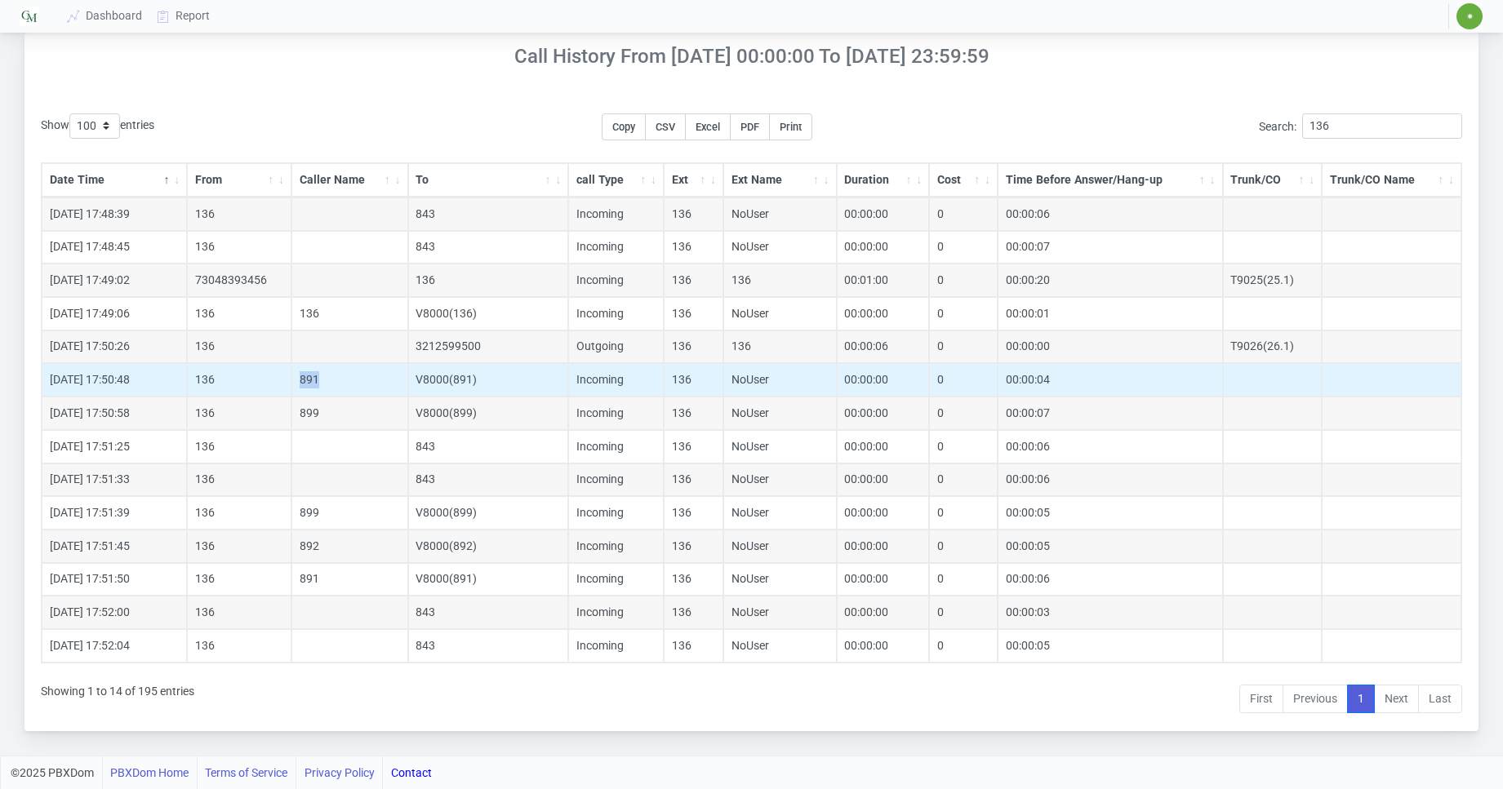
drag, startPoint x: 312, startPoint y: 375, endPoint x: 340, endPoint y: 388, distance: 30.3
click at [346, 375] on td "891" at bounding box center [349, 379] width 117 height 33
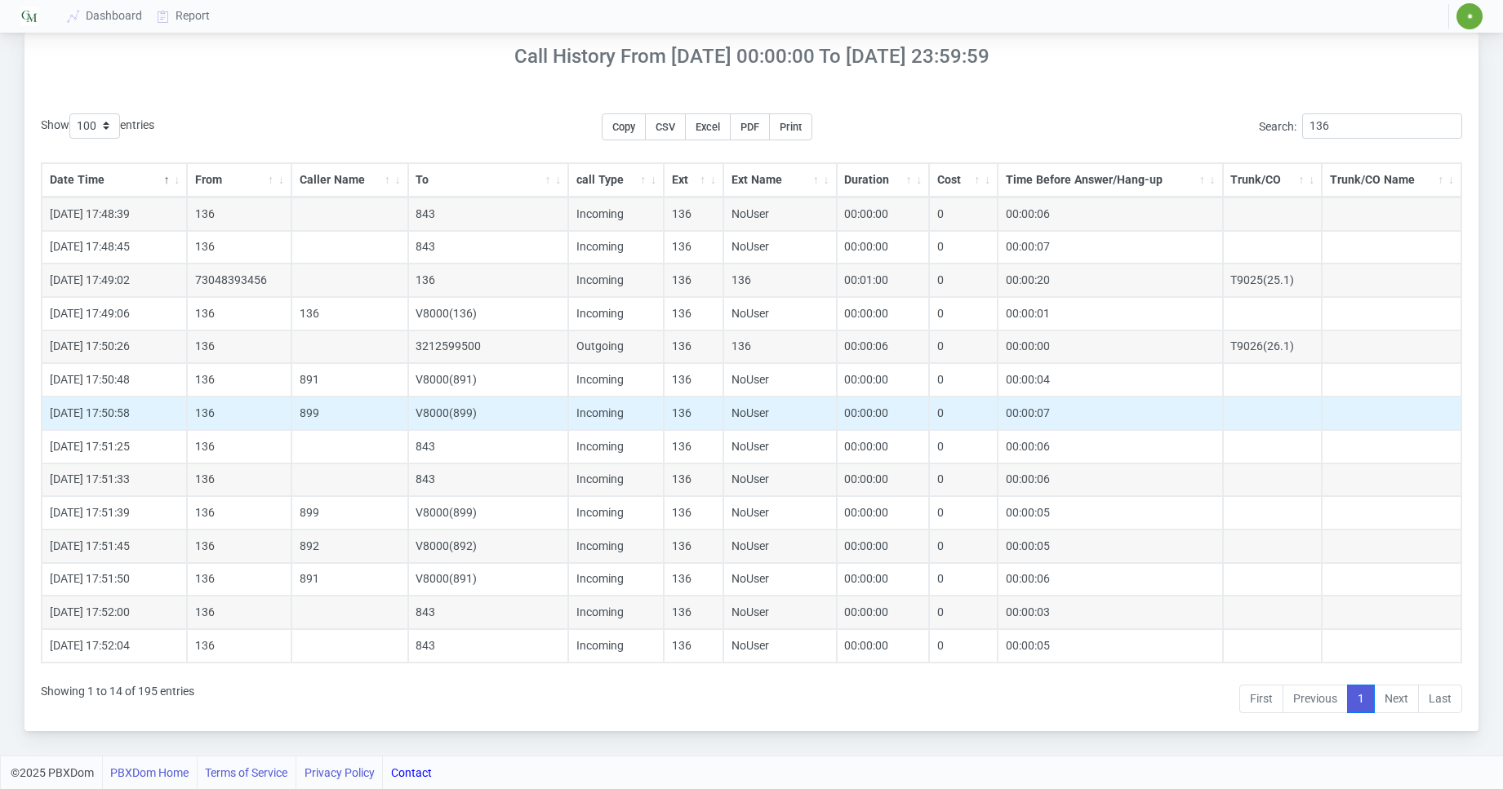
drag, startPoint x: 340, startPoint y: 388, endPoint x: 320, endPoint y: 416, distance: 34.6
click at [337, 389] on td "891" at bounding box center [349, 379] width 117 height 33
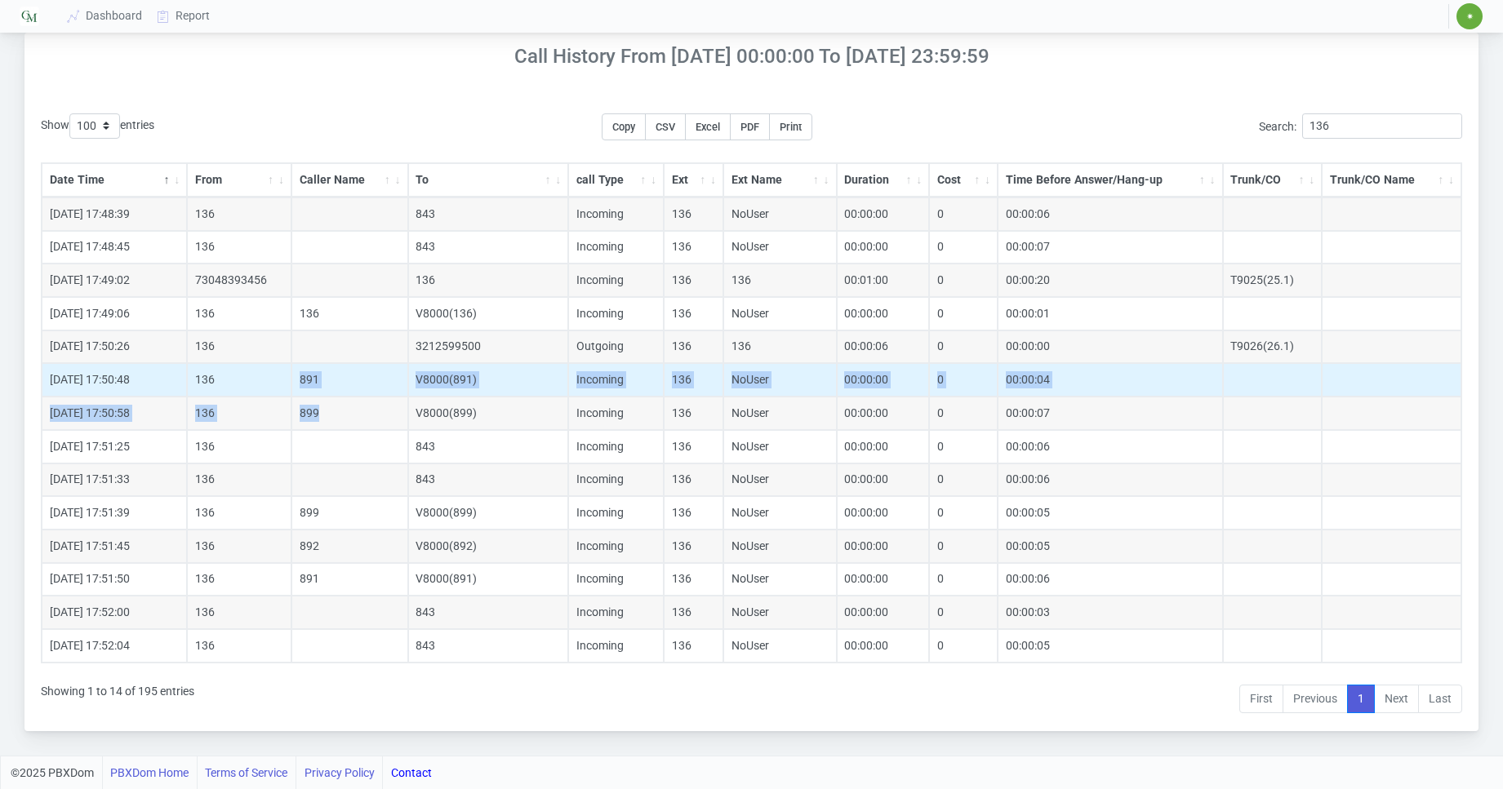
drag, startPoint x: 328, startPoint y: 407, endPoint x: 281, endPoint y: 375, distance: 56.6
click at [281, 375] on tbody "[DATE] 17:48:39 136 843 Incoming 136 NoUser 00:00:00 0 00:00:06 [DATE] 17:48:45…" at bounding box center [751, 430] width 1419 height 465
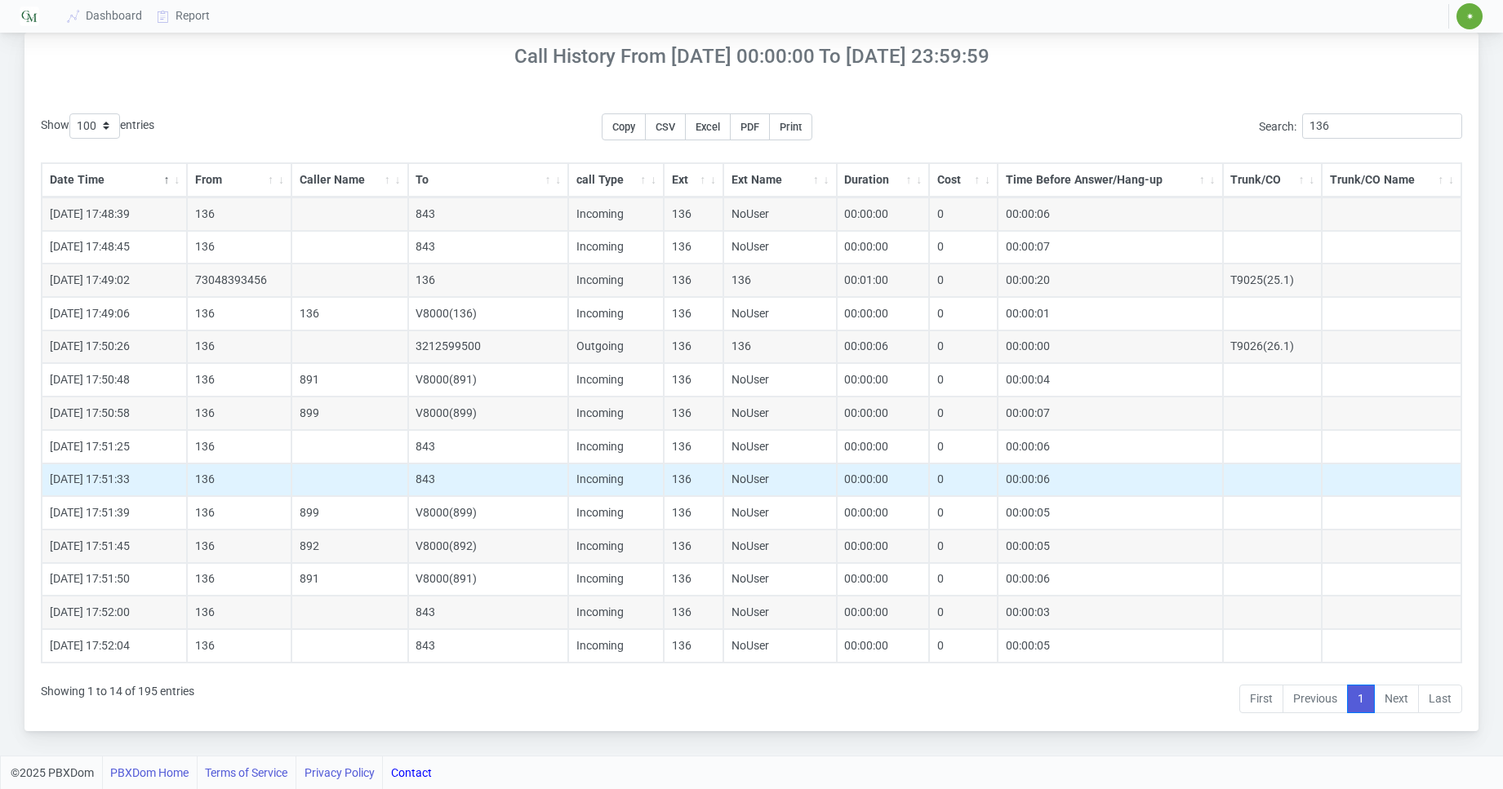
drag, startPoint x: 379, startPoint y: 442, endPoint x: 367, endPoint y: 490, distance: 49.7
click at [368, 451] on td at bounding box center [349, 446] width 117 height 33
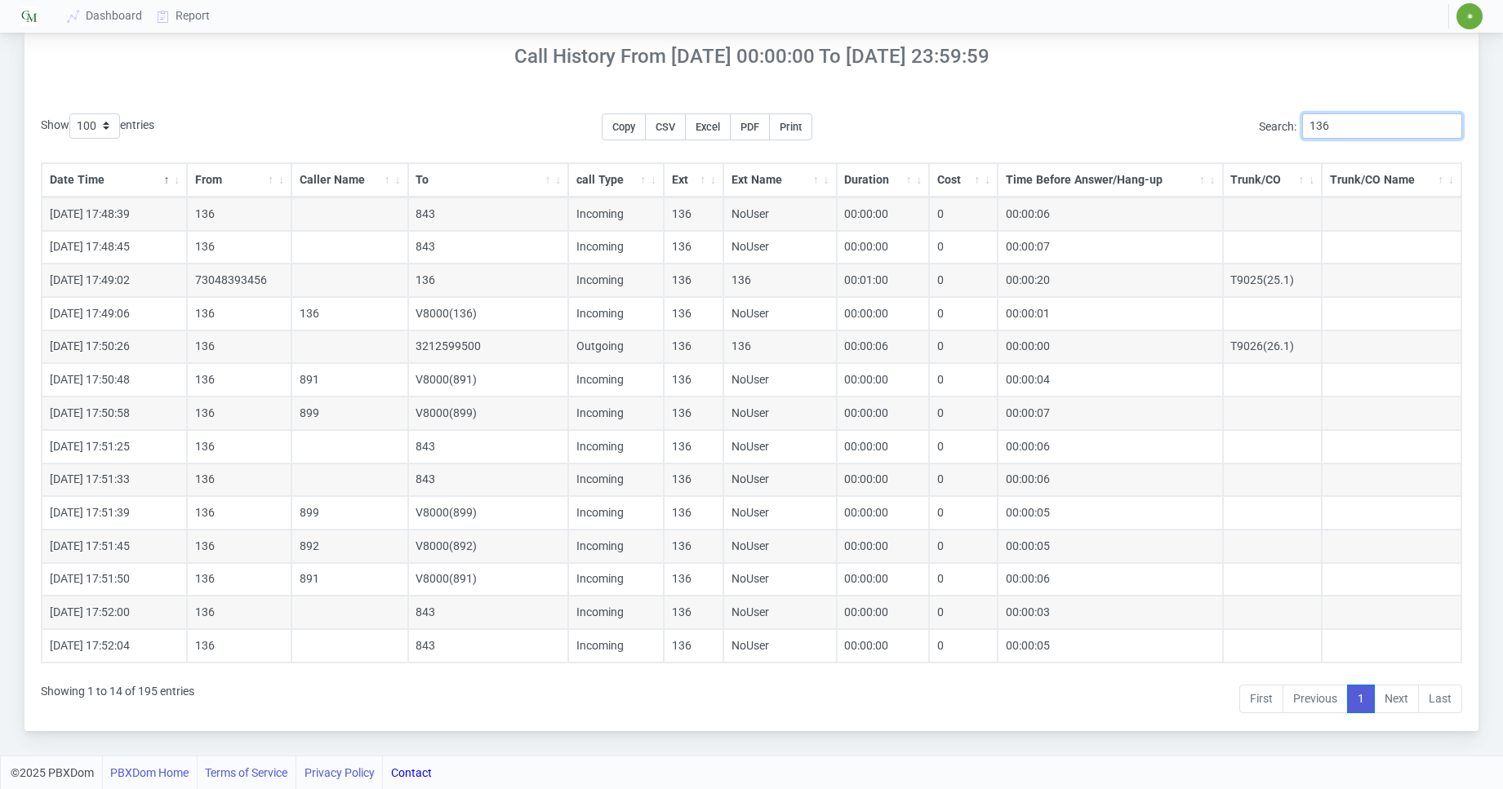
click at [1302, 125] on input "136" at bounding box center [1382, 125] width 160 height 25
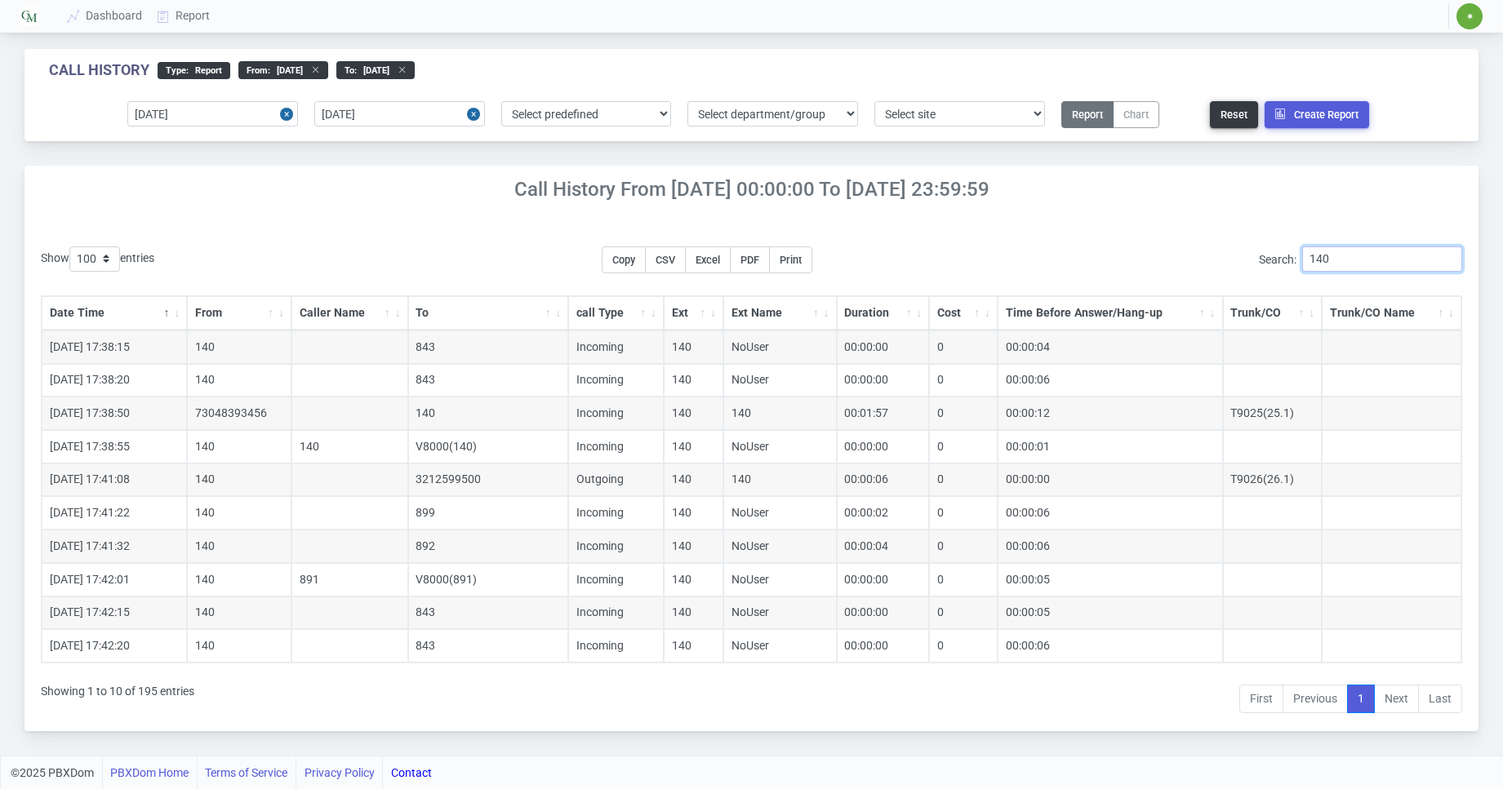
scroll to position [5, 0]
type input "140"
